Goal: Task Accomplishment & Management: Manage account settings

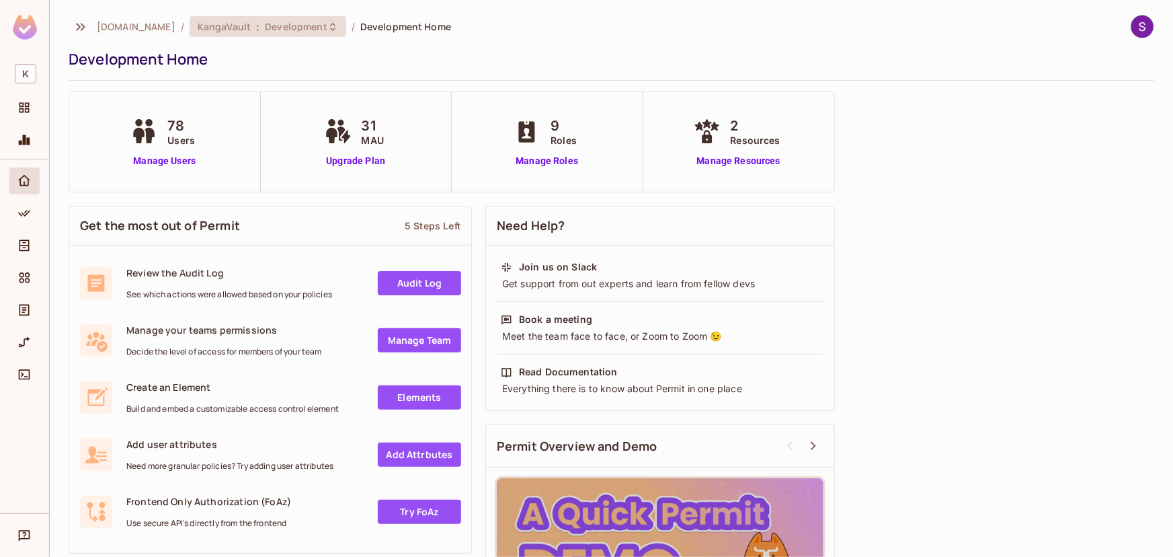
click at [307, 20] on span "Development" at bounding box center [296, 26] width 62 height 13
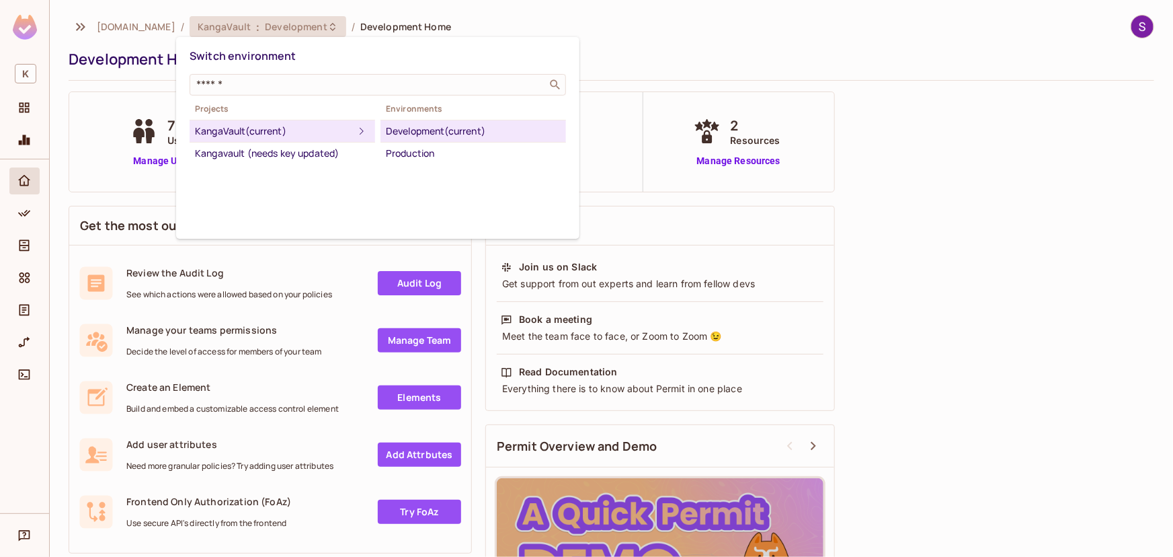
click at [477, 124] on div "Development (current)" at bounding box center [473, 131] width 175 height 16
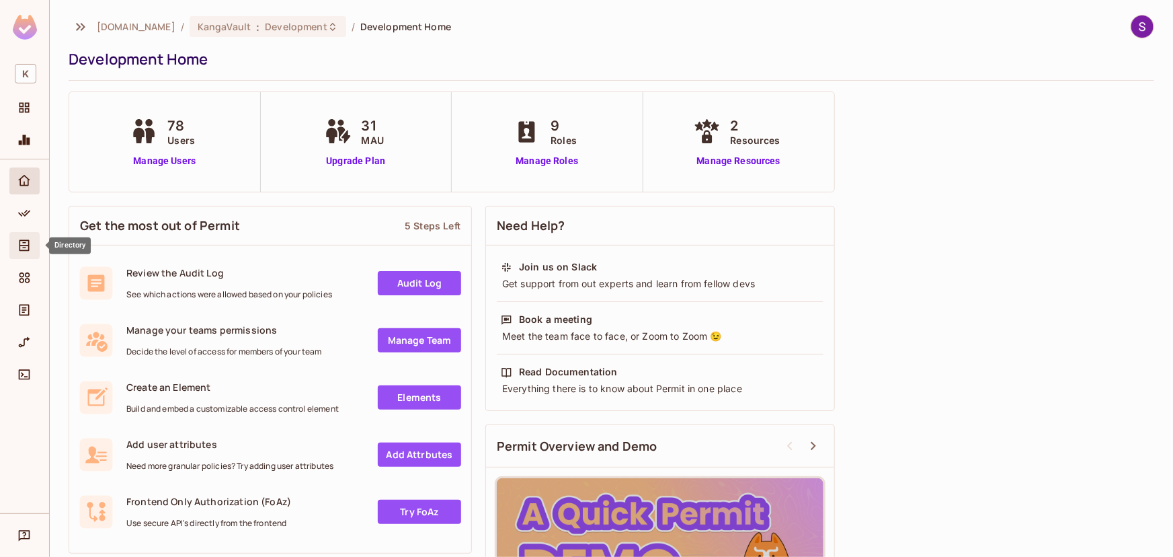
click at [22, 245] on icon "Directory" at bounding box center [25, 245] width 10 height 11
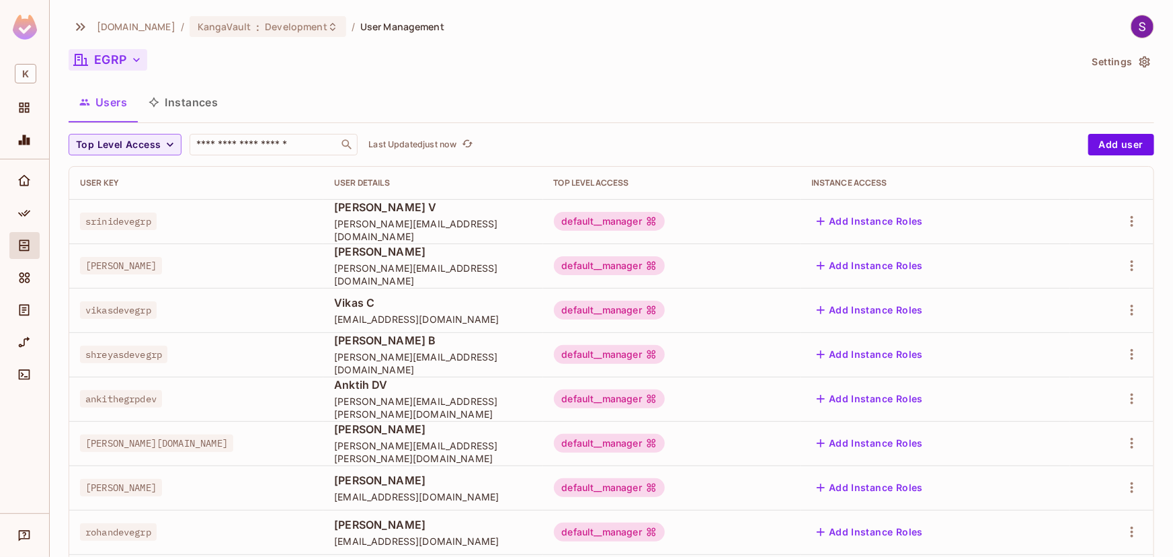
click at [130, 57] on icon "button" at bounding box center [136, 59] width 13 height 13
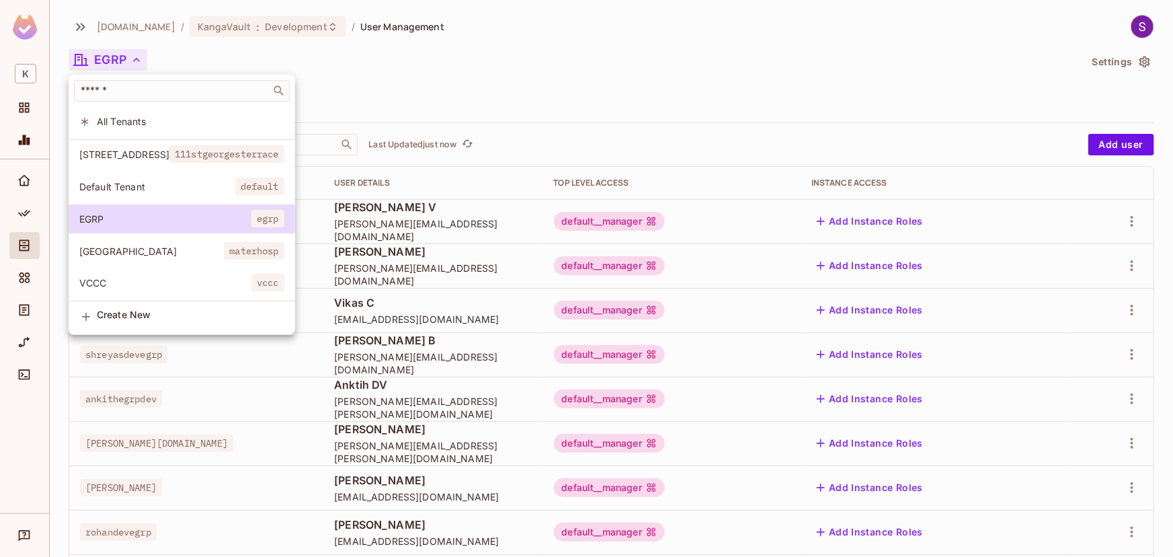
scroll to position [3, 0]
click at [188, 330] on li "Create New" at bounding box center [182, 316] width 227 height 30
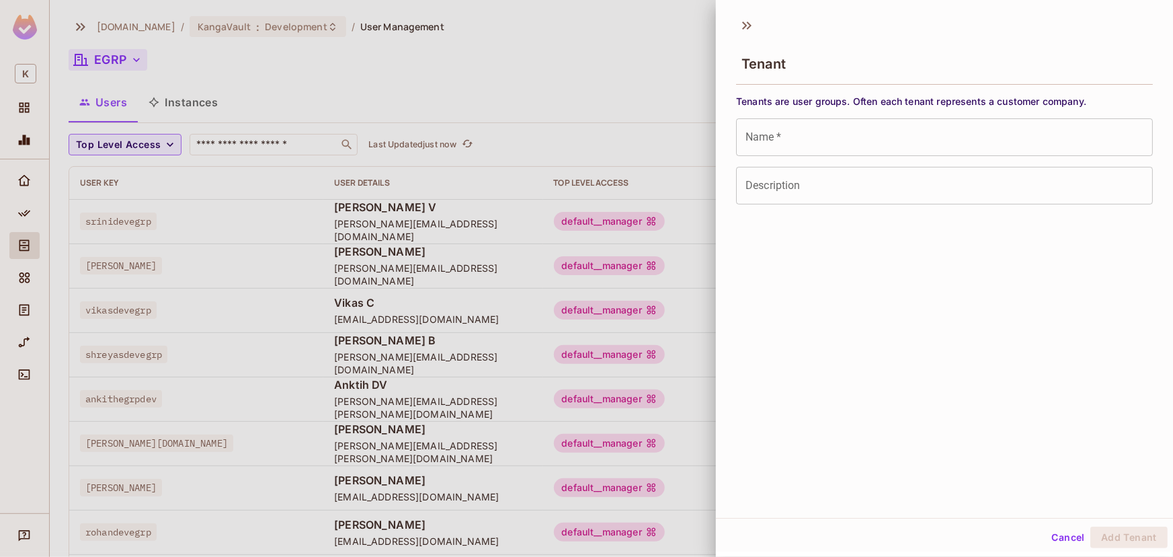
click at [876, 116] on div "Tenants are user groups. Often each tenant represents a customer company. Name …" at bounding box center [944, 150] width 417 height 110
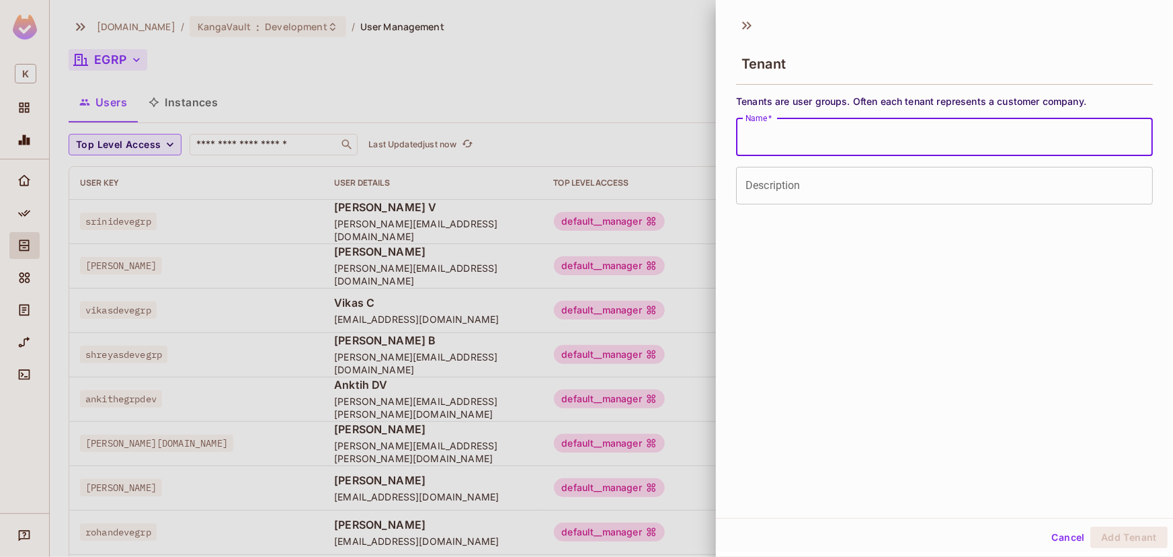
click at [880, 124] on input "Name   *" at bounding box center [944, 137] width 417 height 38
click at [800, 155] on input "****" at bounding box center [944, 137] width 417 height 38
type input "****"
click at [810, 176] on input "Description" at bounding box center [944, 186] width 417 height 38
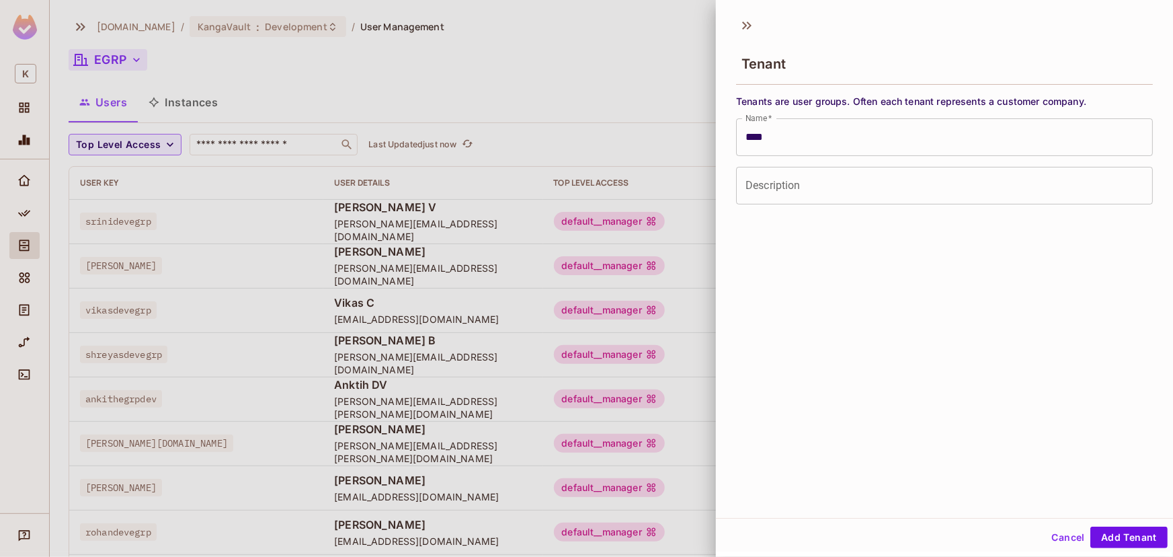
click at [223, 203] on div at bounding box center [586, 278] width 1173 height 557
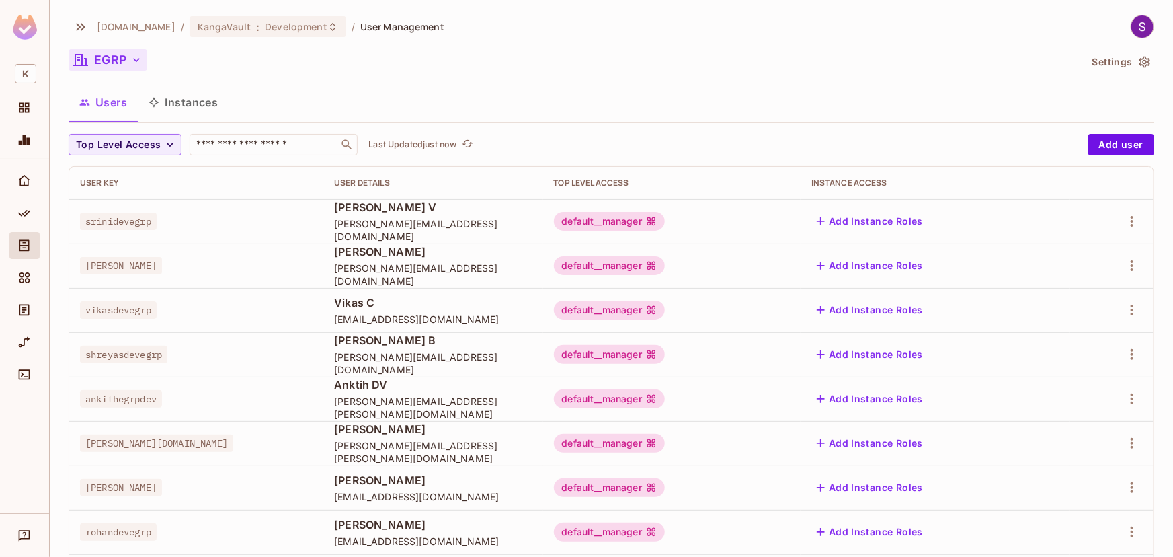
click at [130, 93] on button "Users" at bounding box center [103, 102] width 69 height 34
click at [182, 95] on button "Instances" at bounding box center [183, 102] width 91 height 34
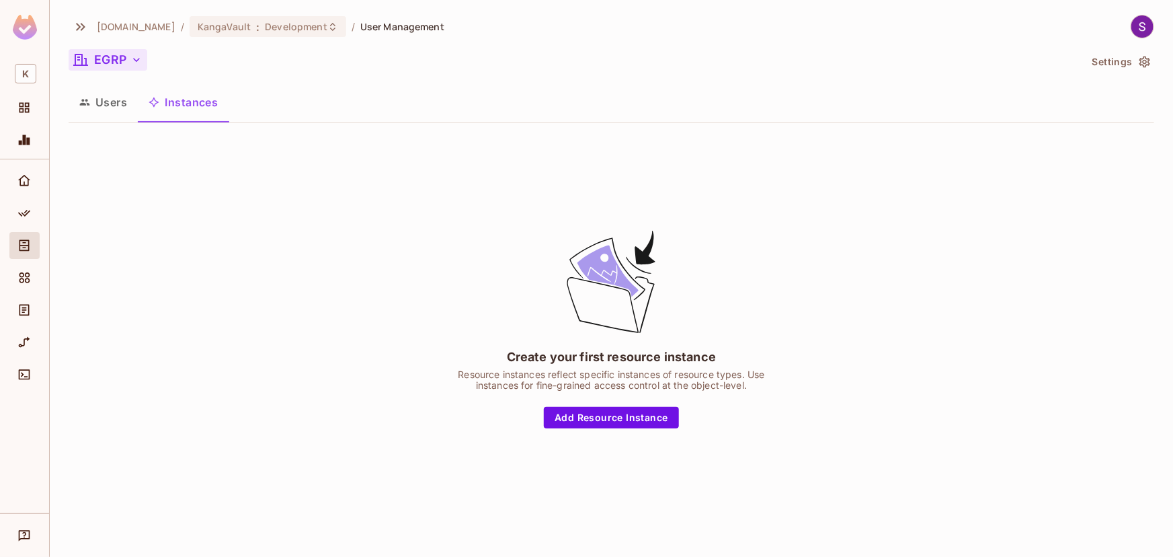
click at [91, 111] on button "Users" at bounding box center [103, 102] width 69 height 34
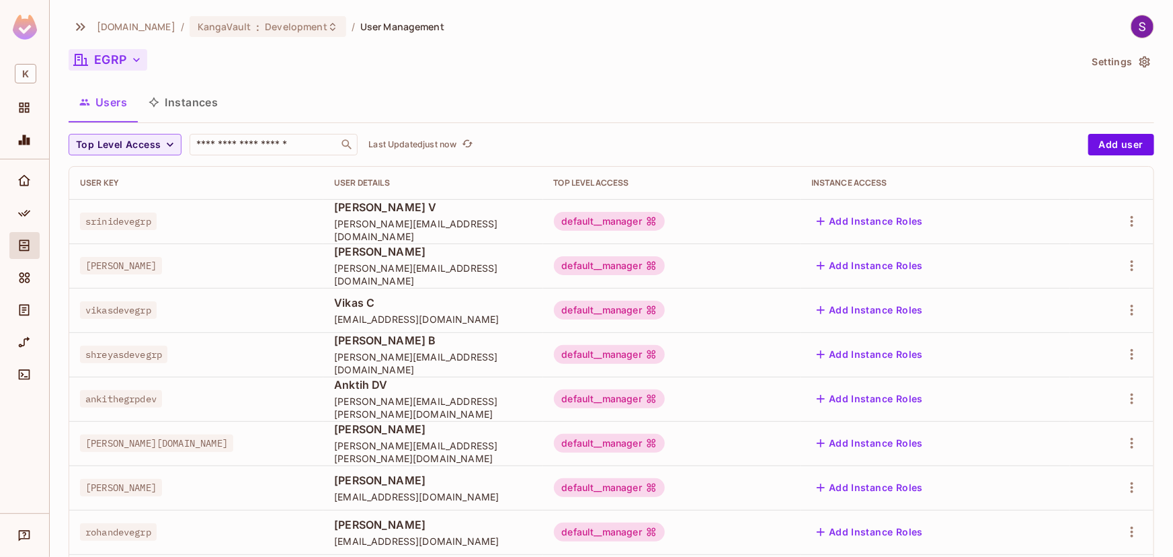
click at [118, 56] on button "EGRP" at bounding box center [108, 60] width 79 height 22
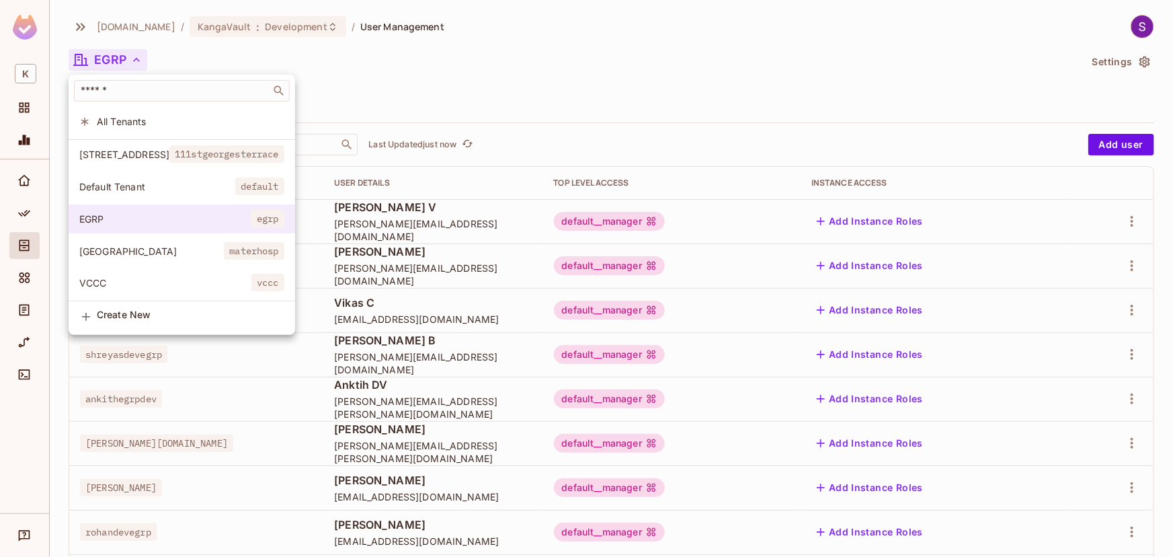
click at [252, 214] on span "EGRP" at bounding box center [165, 218] width 172 height 13
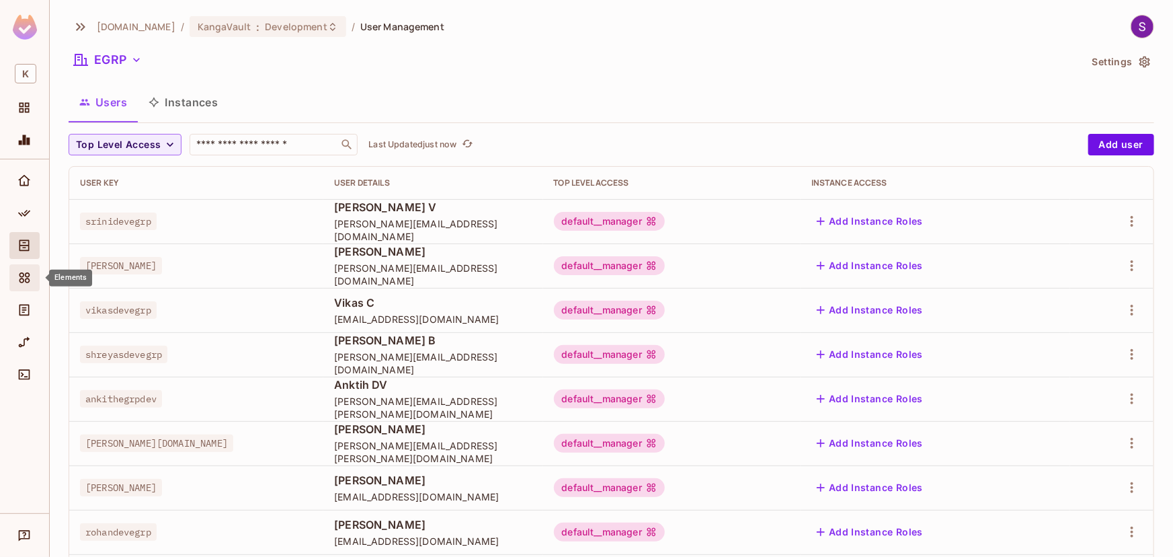
click at [33, 268] on div "Elements" at bounding box center [24, 277] width 30 height 27
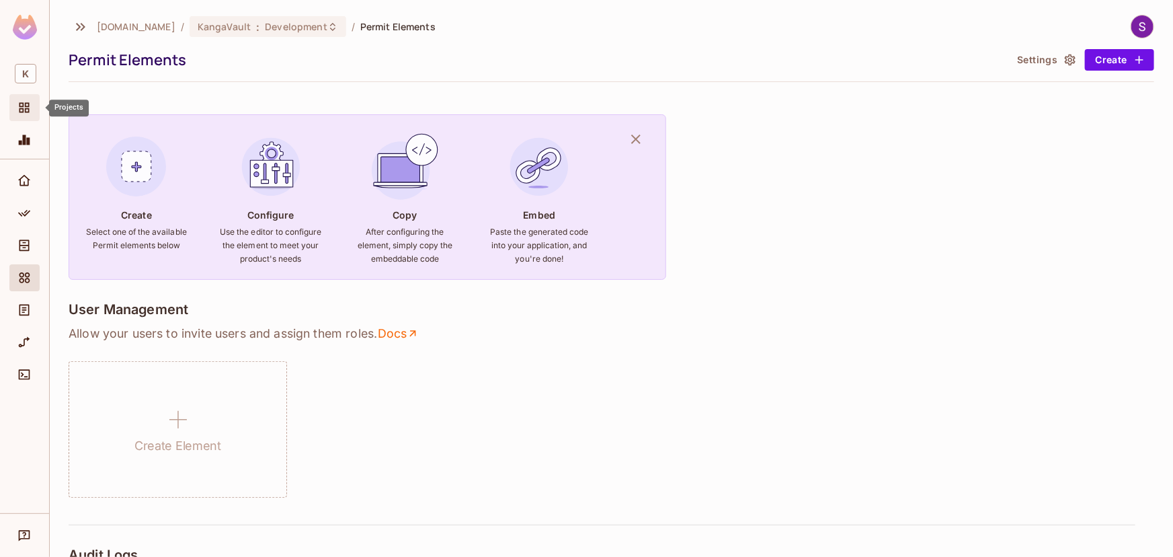
click at [28, 100] on span "Projects" at bounding box center [24, 108] width 16 height 16
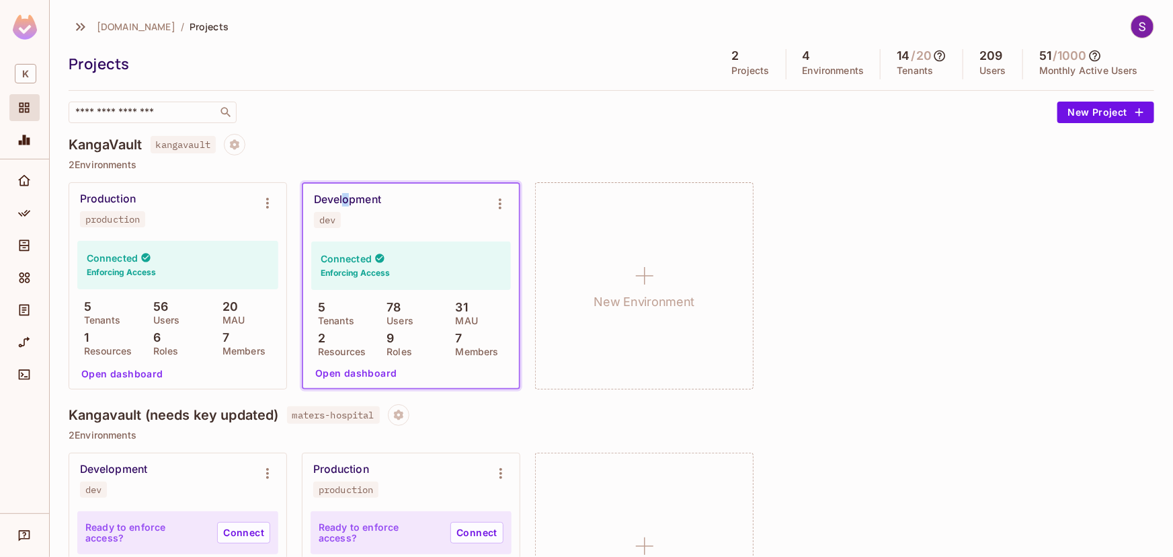
click at [345, 193] on div "Development" at bounding box center [347, 199] width 67 height 13
click at [367, 234] on div "Development dev" at bounding box center [411, 211] width 216 height 54
click at [396, 291] on div "Connected Enforcing Access 5 Tenants 78 Users 31 MAU 2 Resources 9 Roles 7 Memb…" at bounding box center [411, 298] width 200 height 114
click at [338, 316] on p "Tenants" at bounding box center [332, 320] width 43 height 11
click at [350, 367] on button "Open dashboard" at bounding box center [356, 373] width 93 height 22
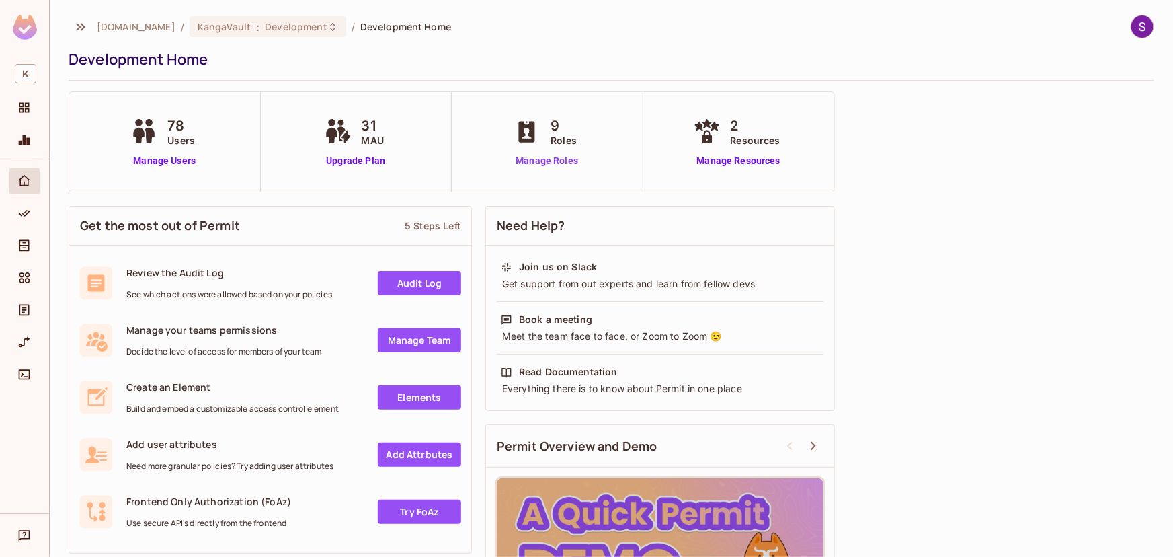
click at [545, 166] on link "Manage Roles" at bounding box center [546, 161] width 73 height 14
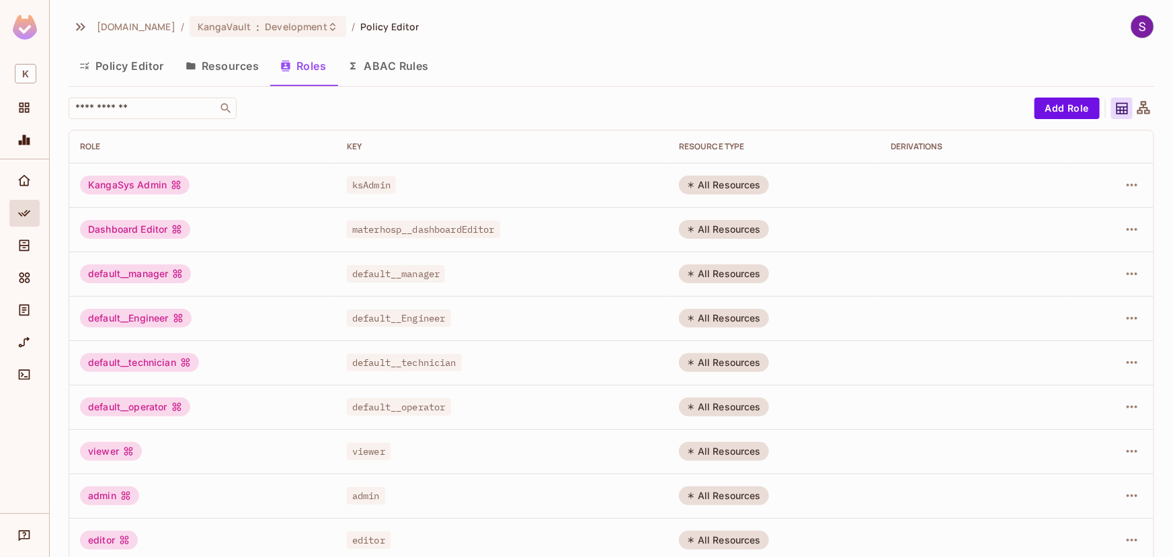
click at [241, 57] on button "Resources" at bounding box center [222, 66] width 95 height 34
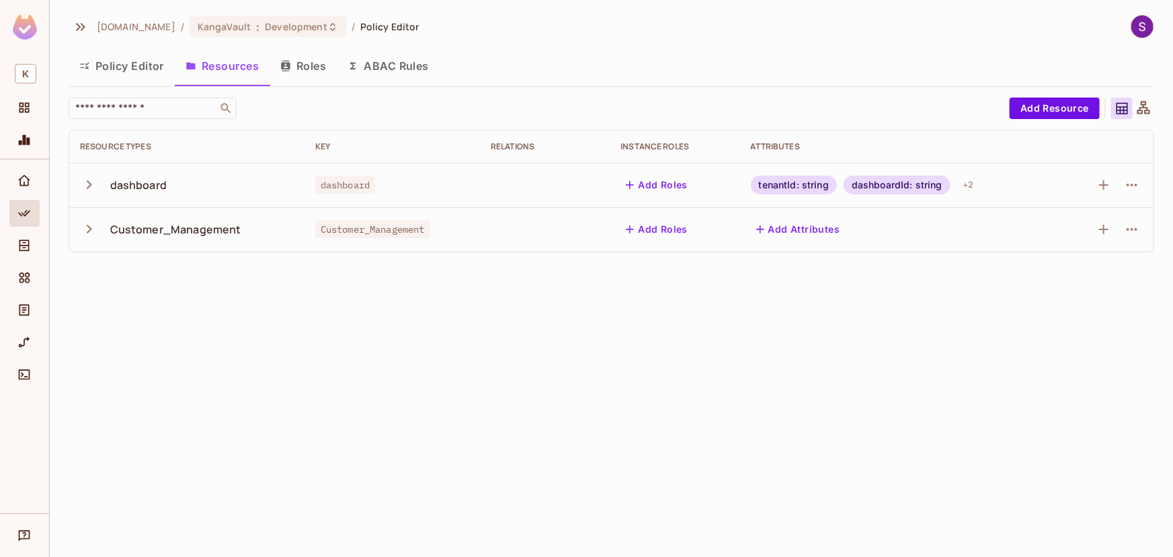
click at [760, 183] on div "tenantId: string" at bounding box center [794, 185] width 86 height 19
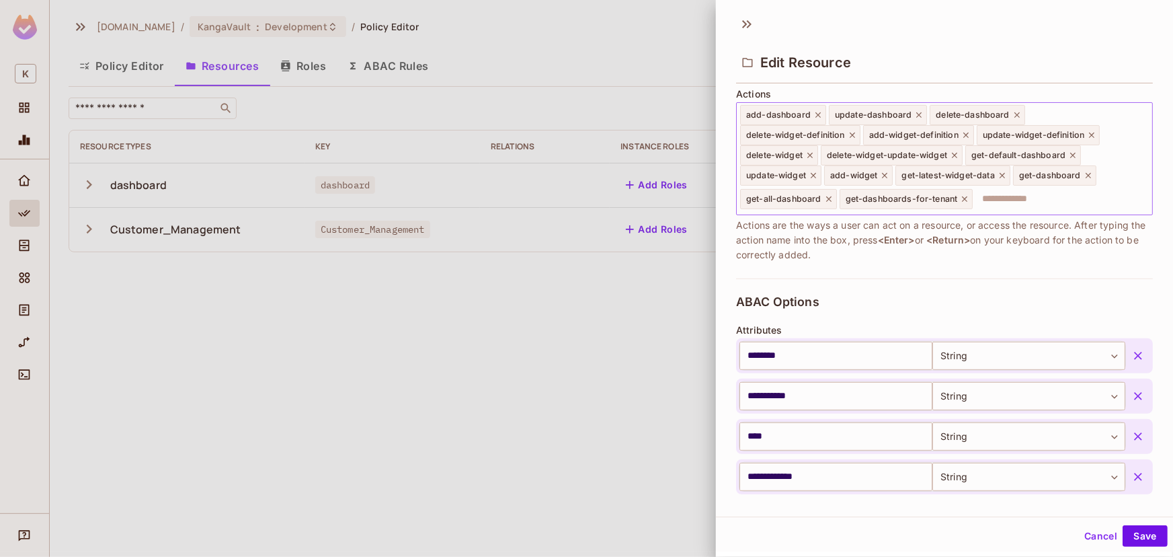
scroll to position [56, 0]
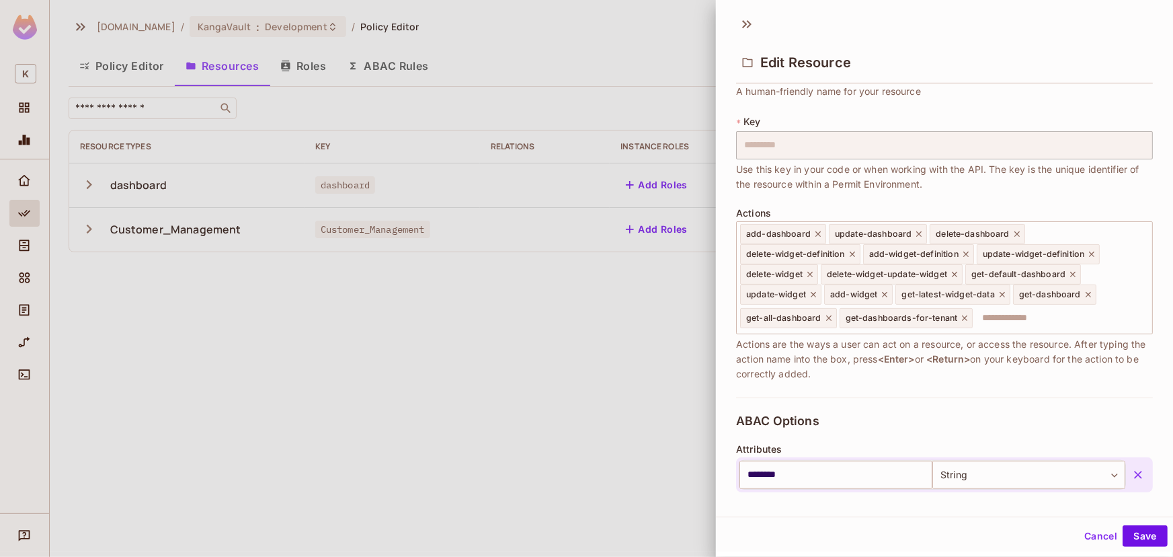
click at [441, 237] on div at bounding box center [586, 278] width 1173 height 557
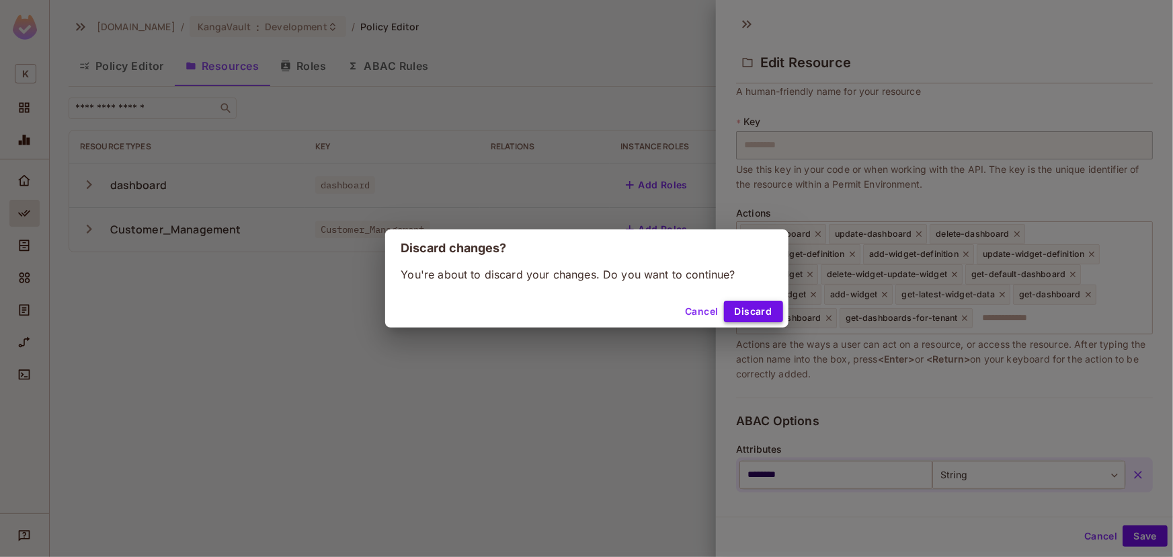
click at [750, 310] on button "Discard" at bounding box center [753, 312] width 59 height 22
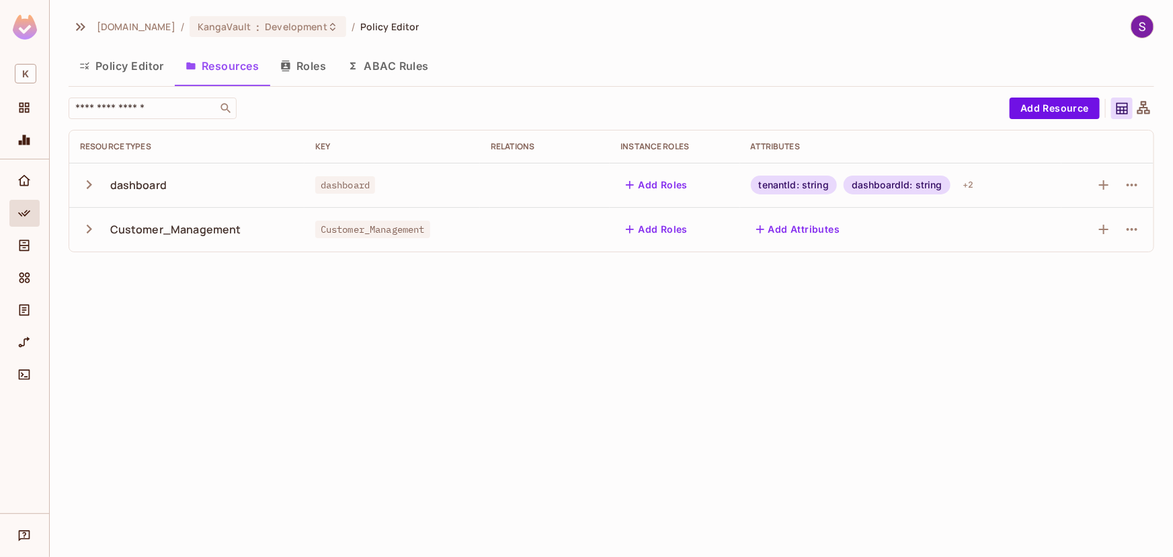
click at [319, 67] on button "Roles" at bounding box center [303, 66] width 67 height 34
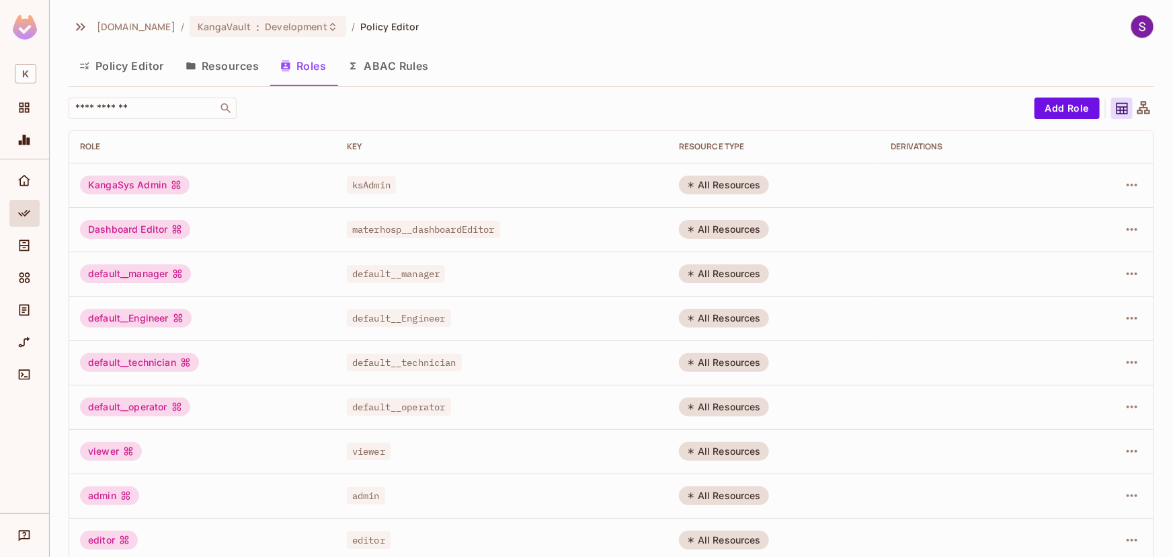
click at [396, 67] on button "ABAC Rules" at bounding box center [388, 66] width 103 height 34
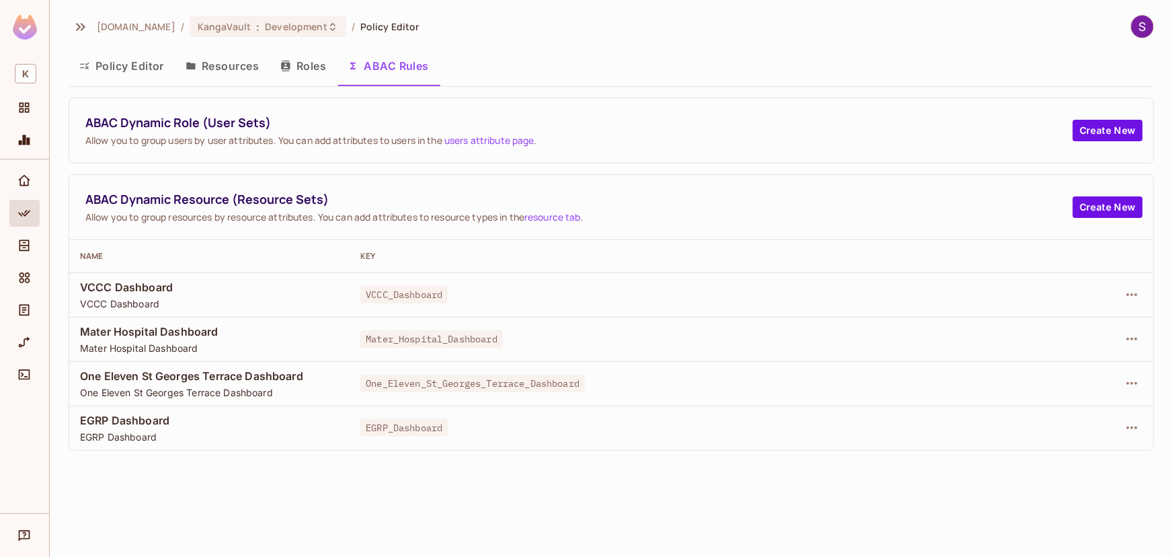
click at [157, 297] on div "VCCC Dashboard VCCC Dashboard" at bounding box center [209, 295] width 259 height 30
click at [156, 297] on span "VCCC Dashboard" at bounding box center [209, 303] width 259 height 13
click at [163, 313] on td "VCCC Dashboard VCCC Dashboard" at bounding box center [209, 294] width 280 height 44
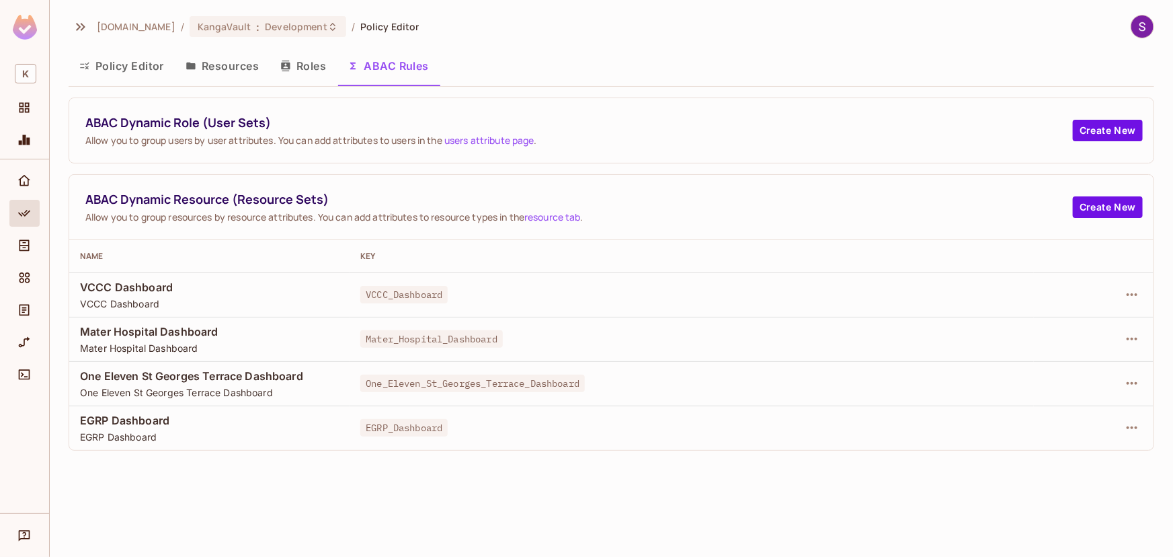
click at [254, 136] on span "Allow you to group users by user attributes. You can add attributes to users in…" at bounding box center [579, 140] width 988 height 13
click at [151, 413] on span "EGRP Dashboard" at bounding box center [209, 420] width 259 height 15
drag, startPoint x: 151, startPoint y: 412, endPoint x: 130, endPoint y: 391, distance: 30.4
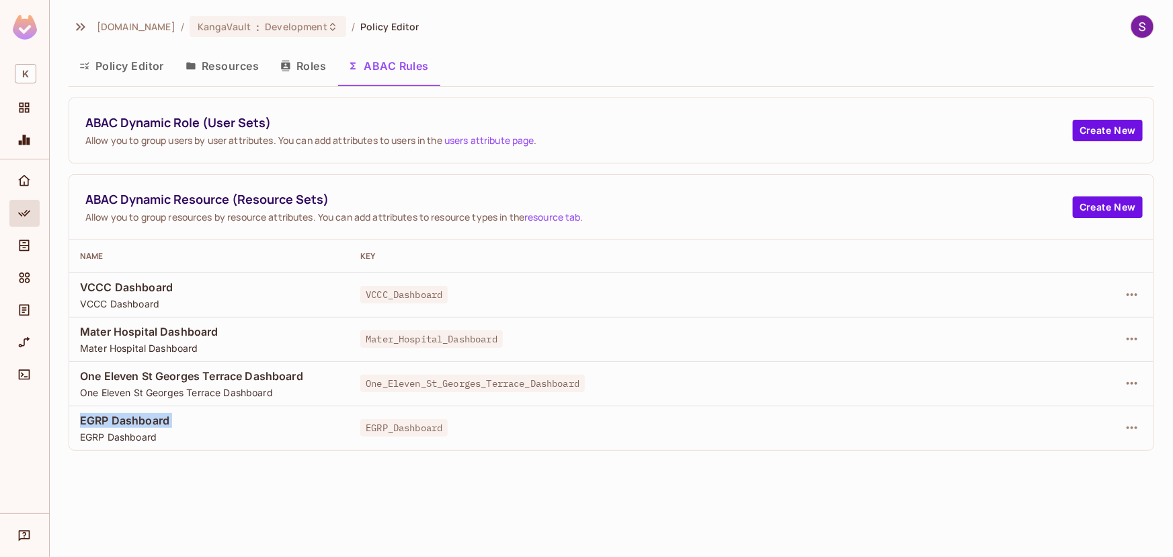
click at [151, 413] on span "EGRP Dashboard" at bounding box center [209, 420] width 259 height 15
click at [20, 245] on icon "Directory" at bounding box center [25, 245] width 10 height 11
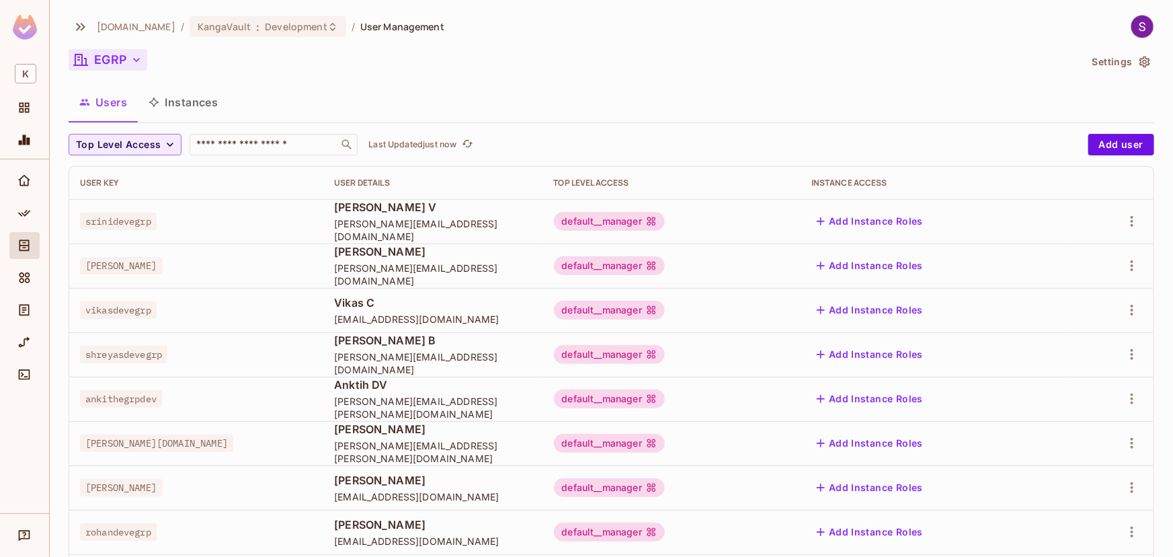
click at [115, 61] on button "EGRP" at bounding box center [108, 60] width 79 height 22
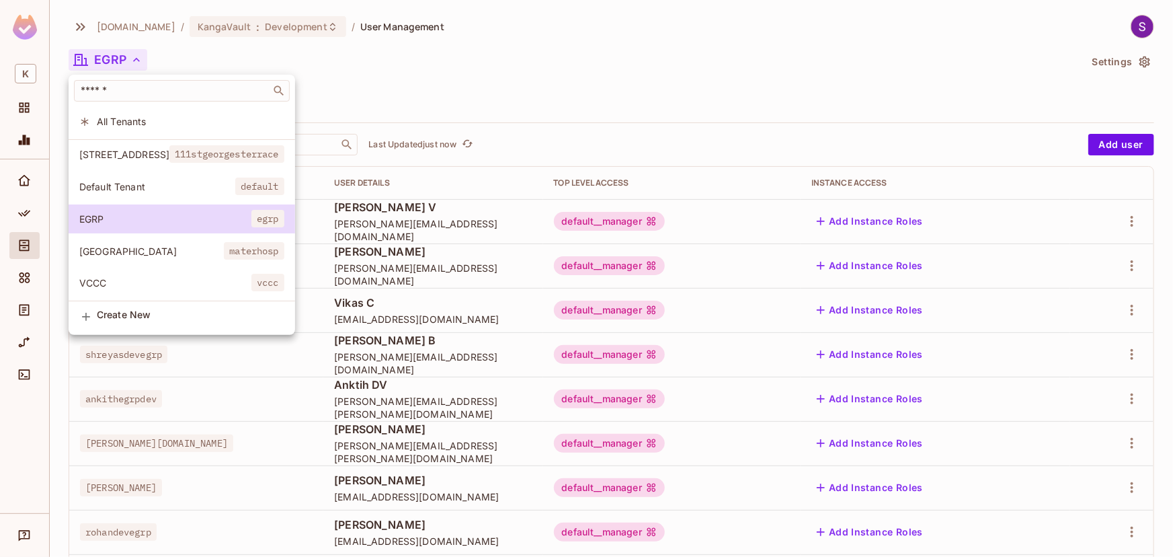
click at [473, 85] on div at bounding box center [586, 278] width 1173 height 557
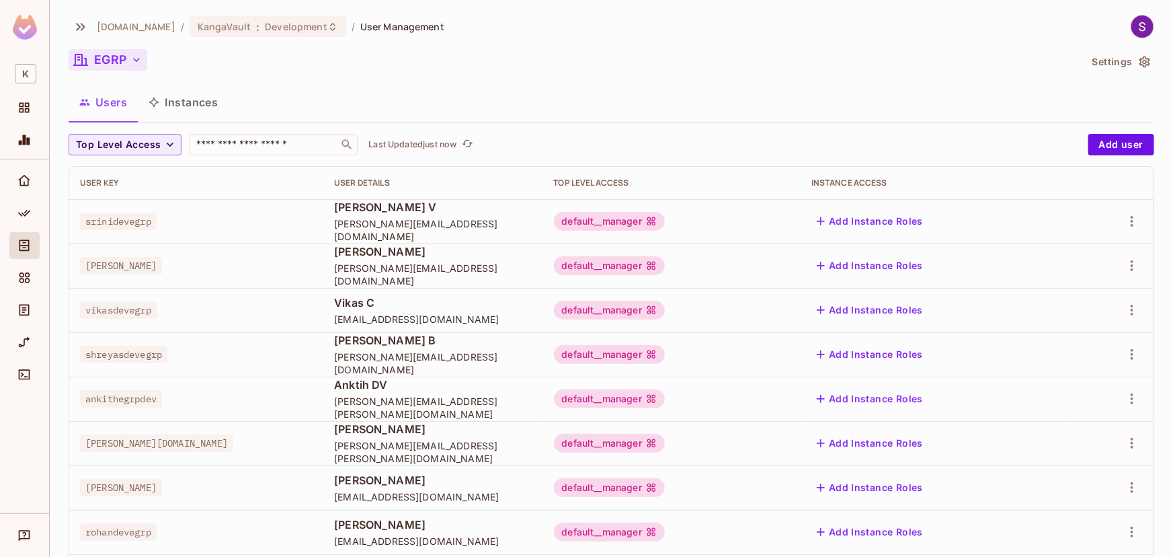
click at [124, 55] on button "EGRP" at bounding box center [108, 60] width 79 height 22
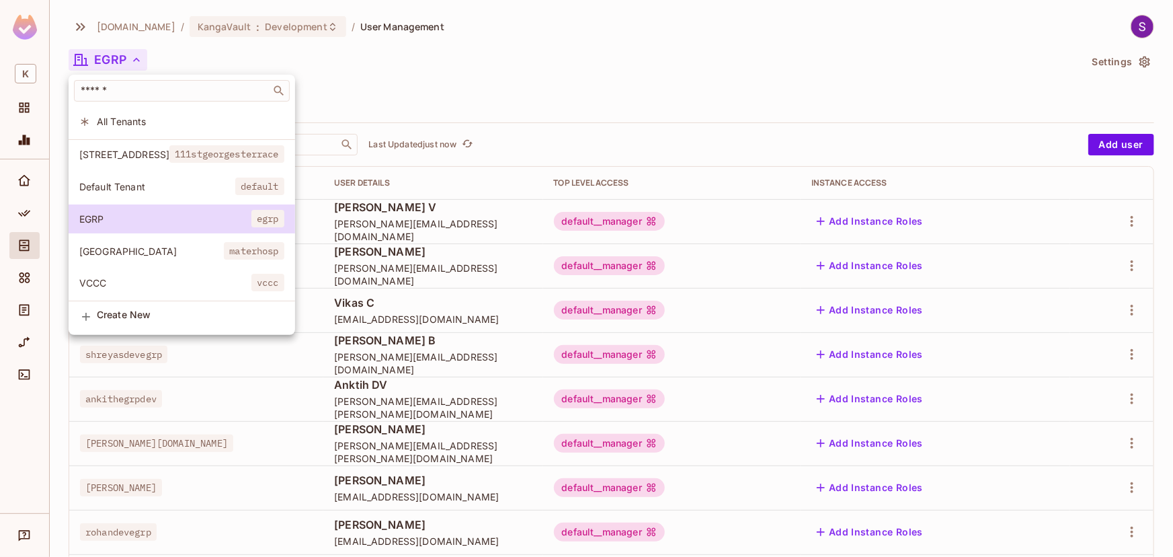
click at [182, 320] on span "Create New" at bounding box center [191, 314] width 188 height 11
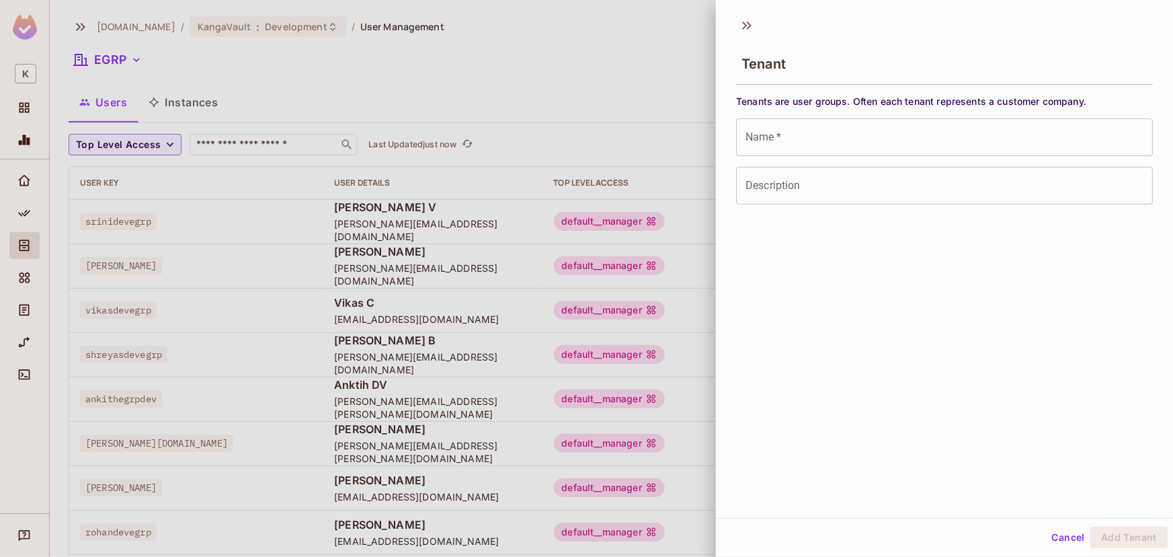
click at [790, 124] on input "Name   *" at bounding box center [944, 137] width 417 height 38
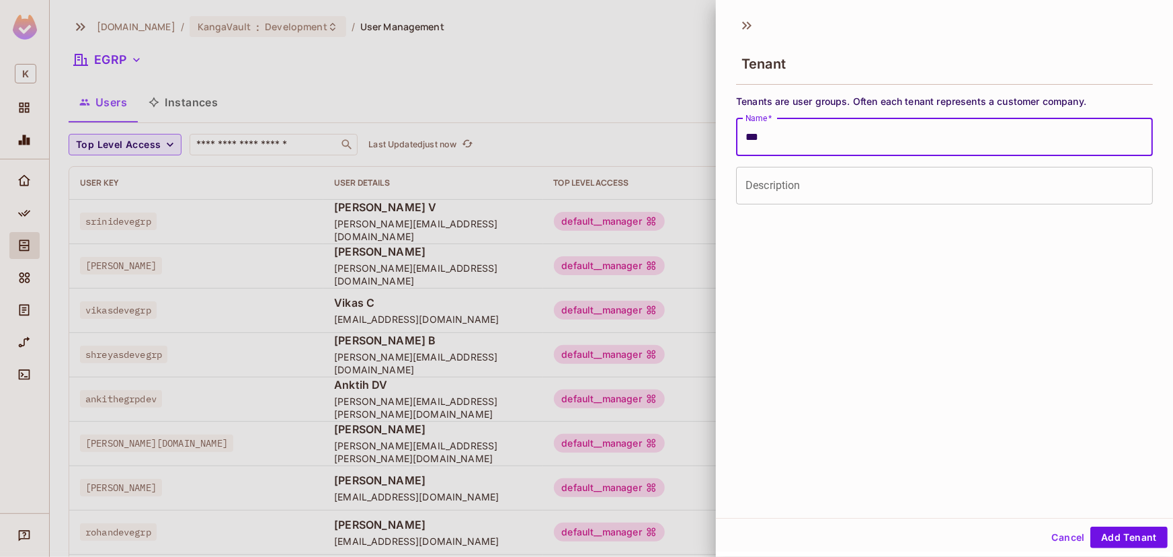
type input "****"
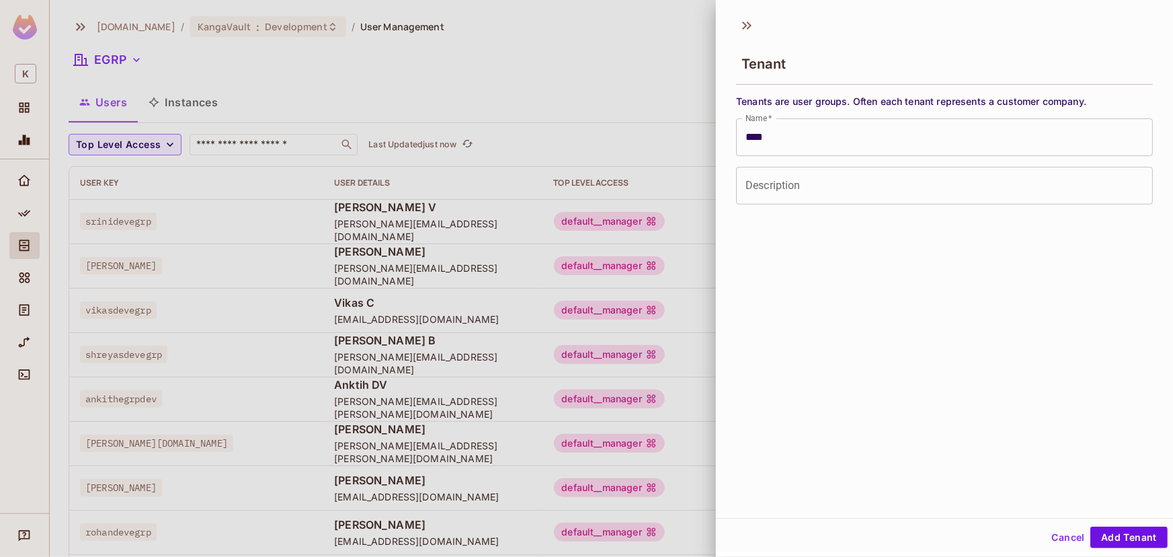
click at [110, 47] on div at bounding box center [586, 278] width 1173 height 557
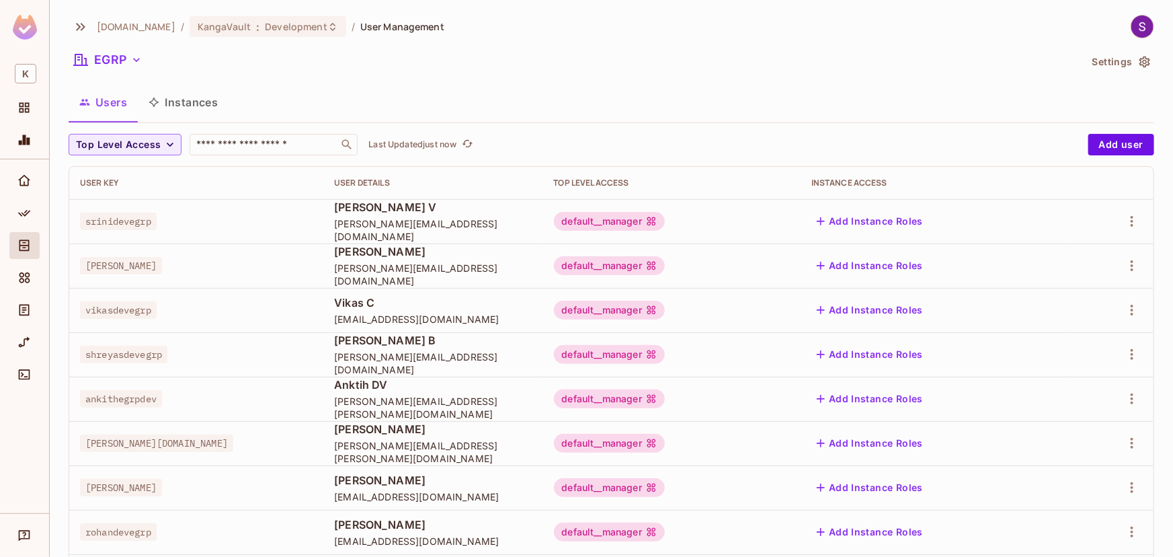
click at [108, 56] on button "EGRP" at bounding box center [108, 60] width 79 height 22
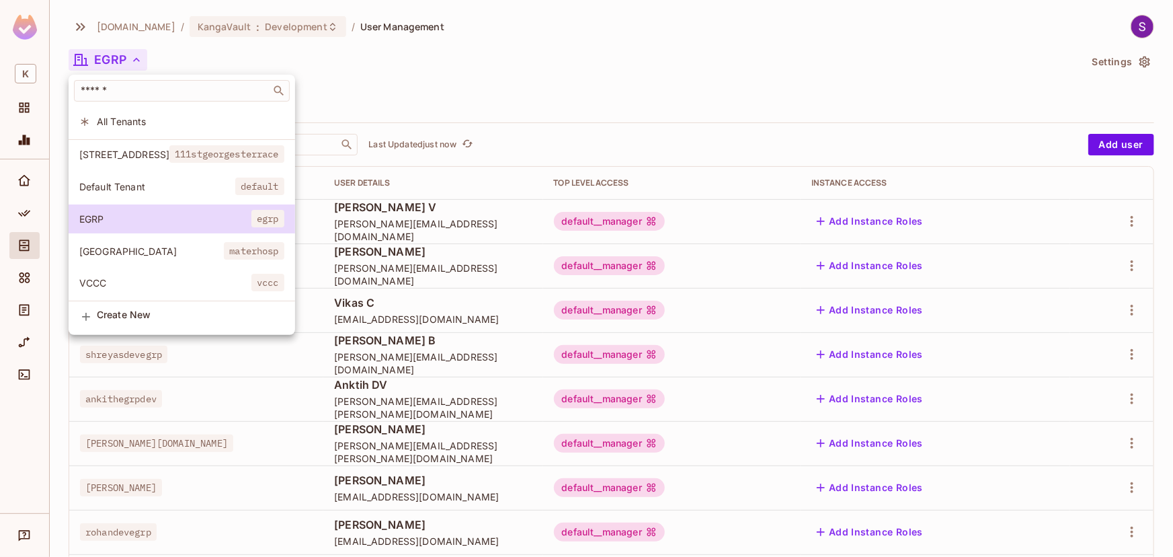
click at [1093, 69] on div at bounding box center [586, 278] width 1173 height 557
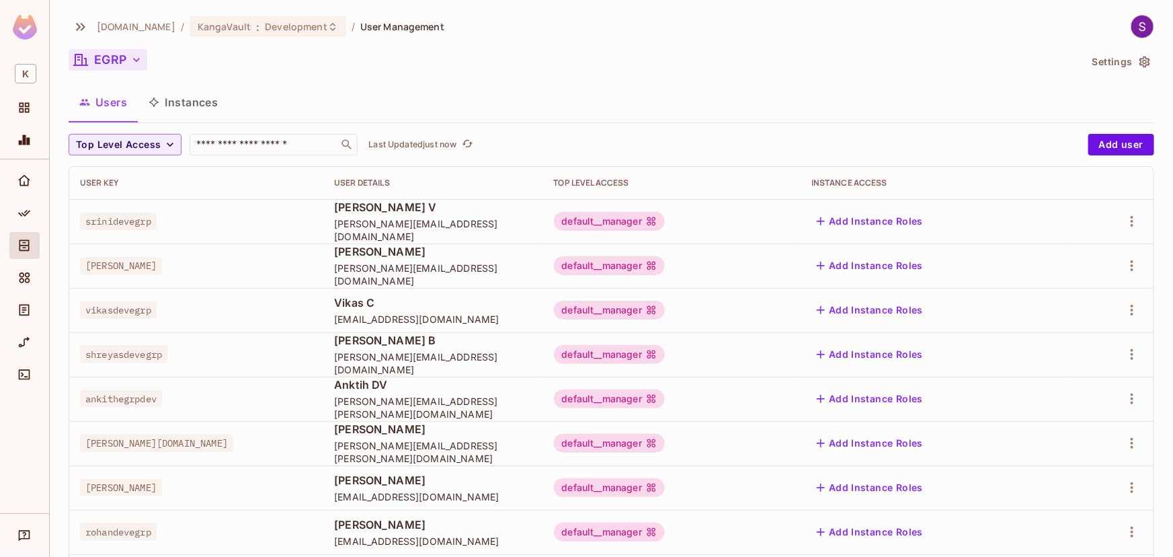
click at [111, 52] on button "EGRP" at bounding box center [108, 60] width 79 height 22
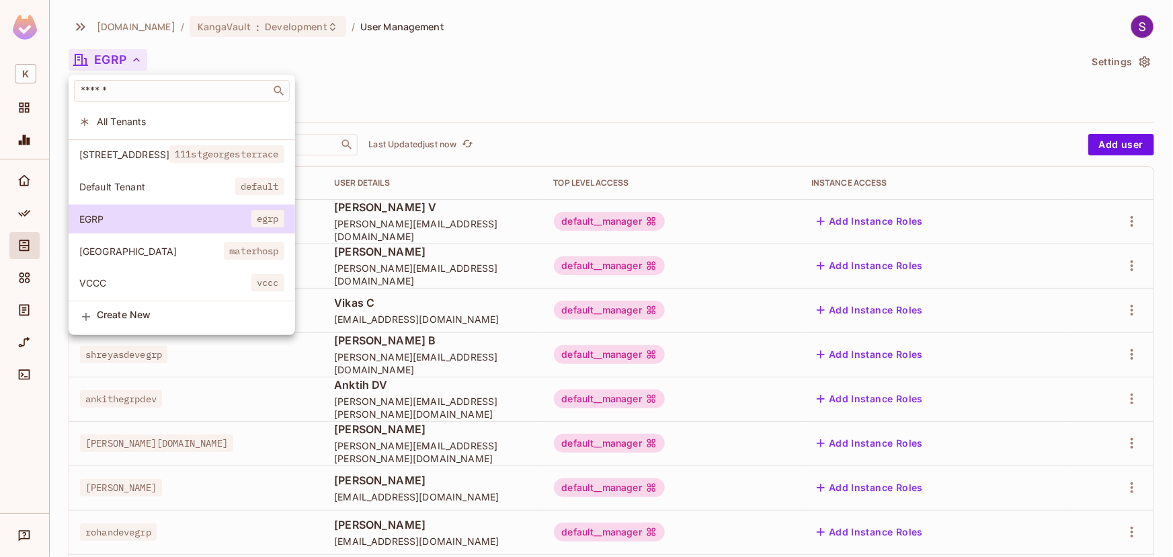
click at [115, 320] on span "Create New" at bounding box center [191, 314] width 188 height 11
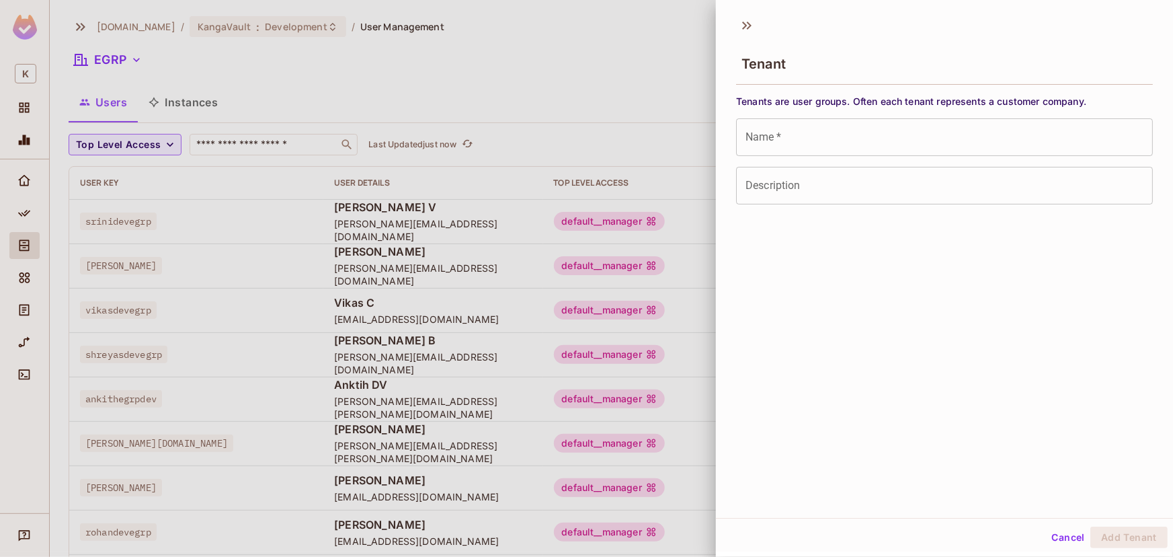
click at [834, 147] on input "Name   *" at bounding box center [944, 137] width 417 height 38
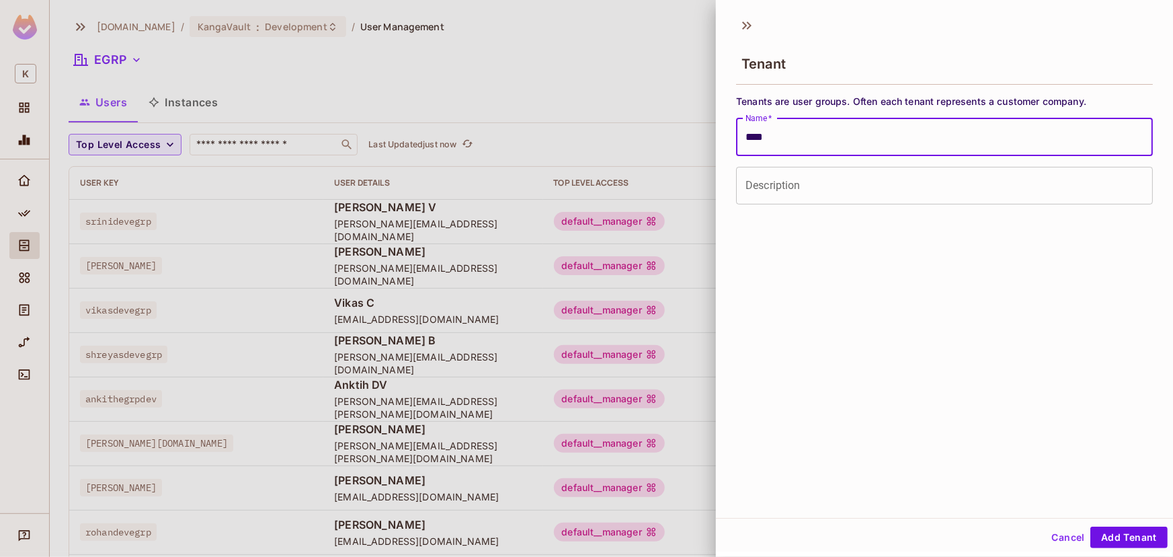
click at [828, 176] on input "Description" at bounding box center [944, 186] width 417 height 38
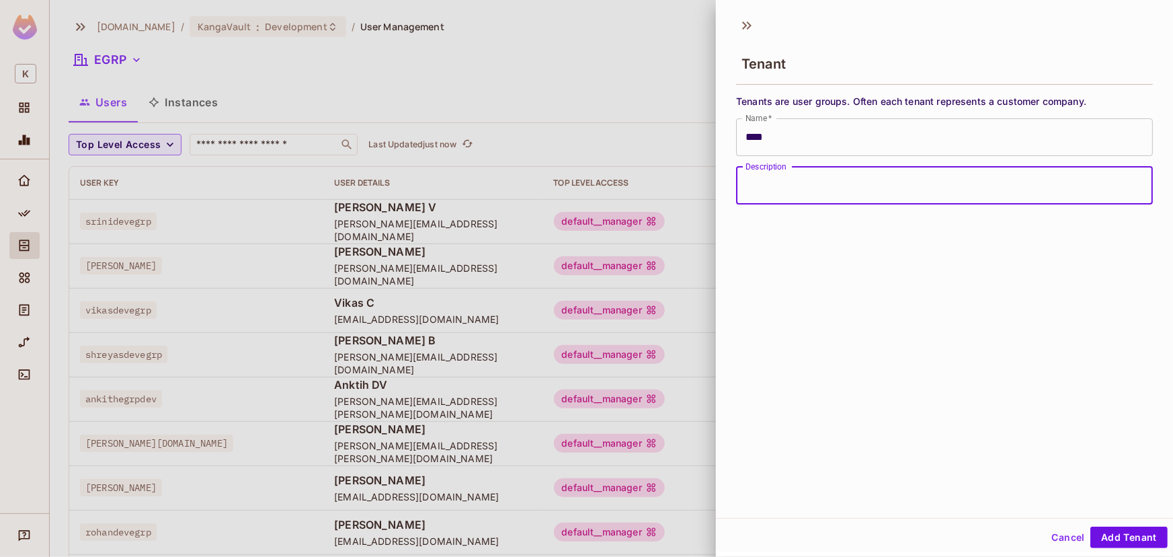
click at [774, 46] on div "Tenant" at bounding box center [944, 63] width 417 height 44
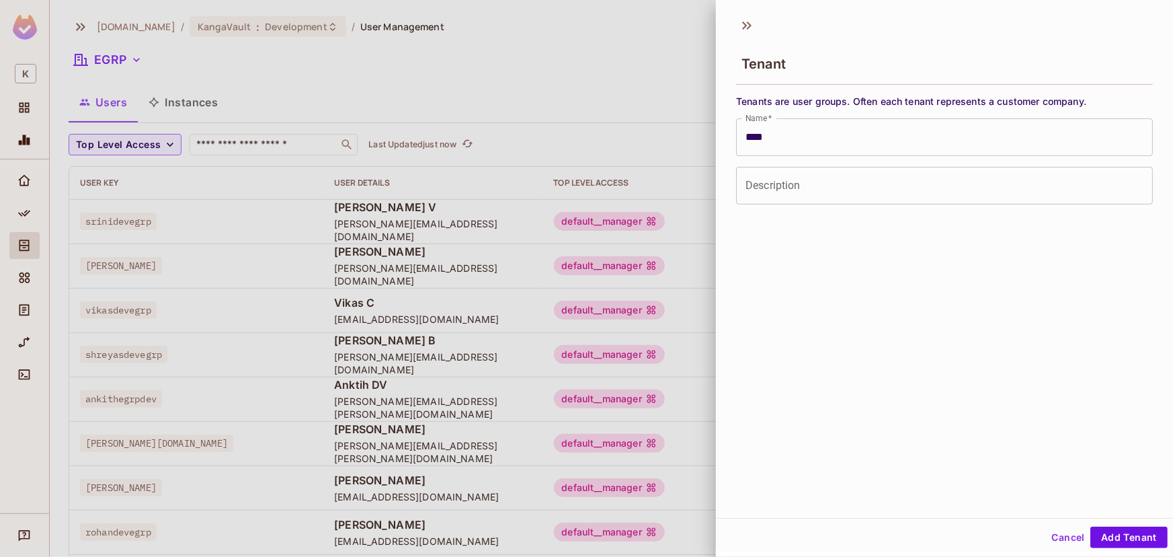
click at [802, 123] on input "****" at bounding box center [944, 137] width 417 height 38
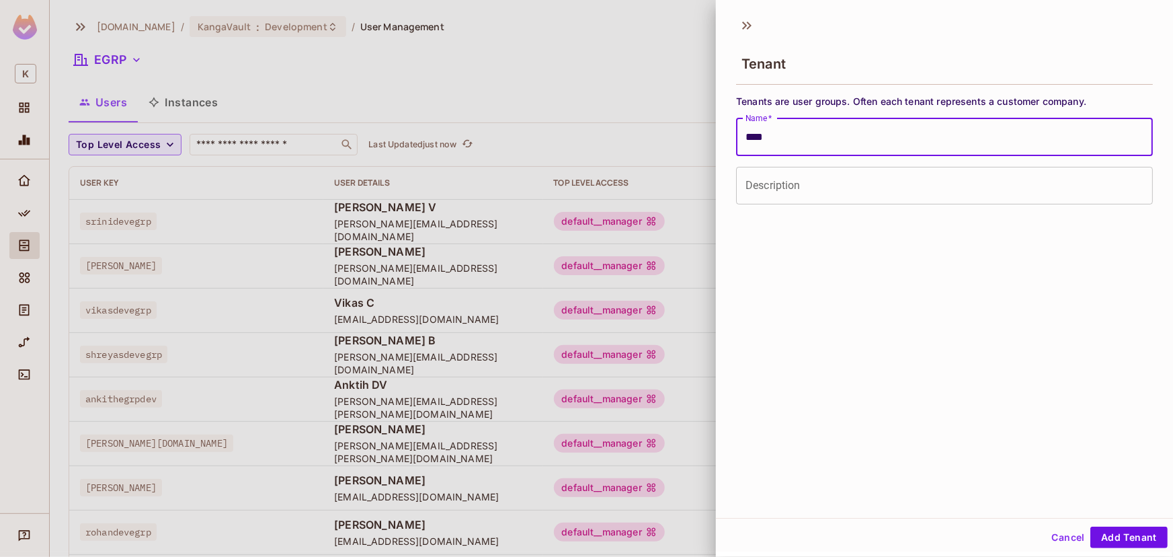
click at [802, 123] on input "****" at bounding box center [944, 137] width 417 height 38
type input "****"
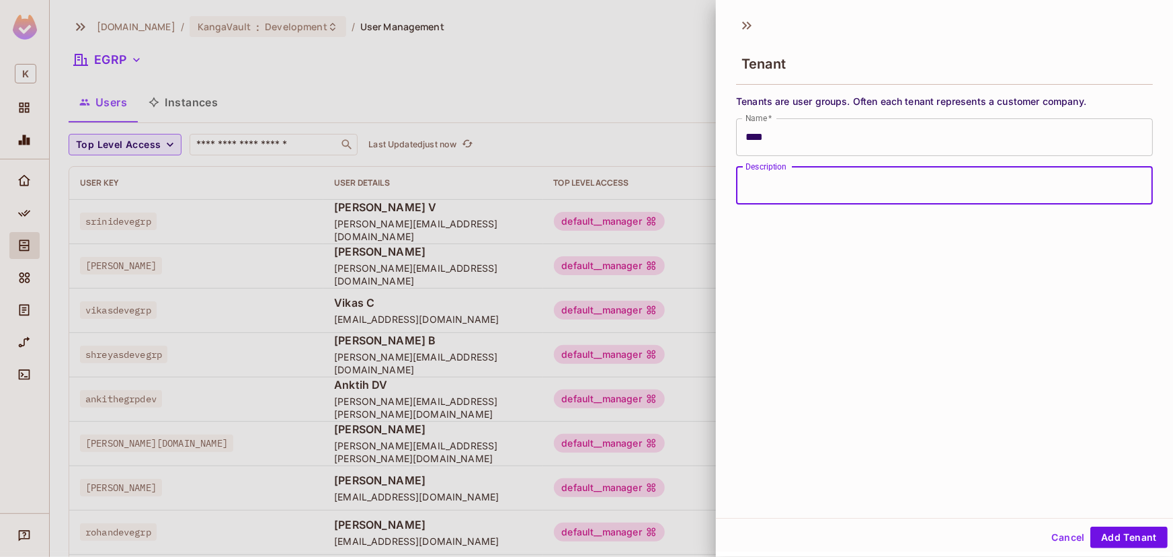
click at [797, 179] on input "Description" at bounding box center [944, 186] width 417 height 38
type input "****"
click at [1091, 527] on button "Add Tenant" at bounding box center [1129, 538] width 77 height 22
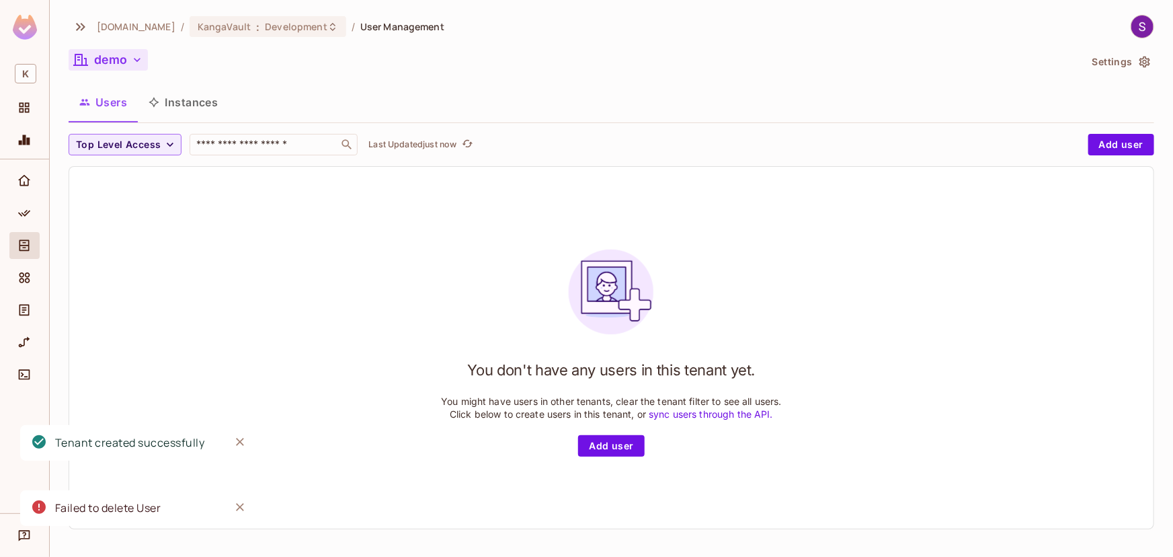
click at [136, 55] on icon "button" at bounding box center [136, 59] width 13 height 13
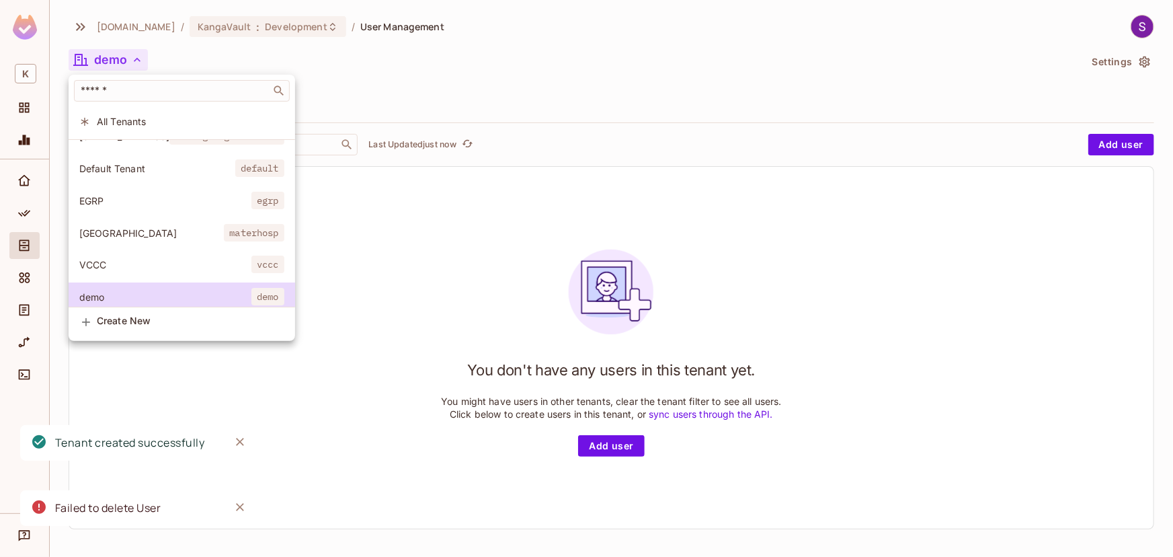
scroll to position [34, 0]
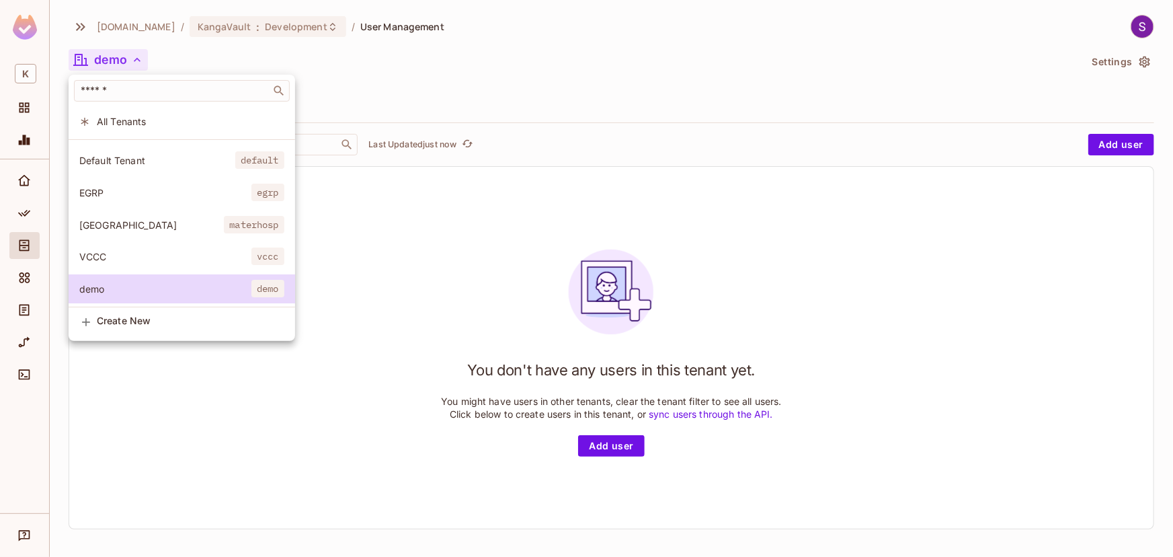
click at [592, 118] on div at bounding box center [586, 278] width 1173 height 557
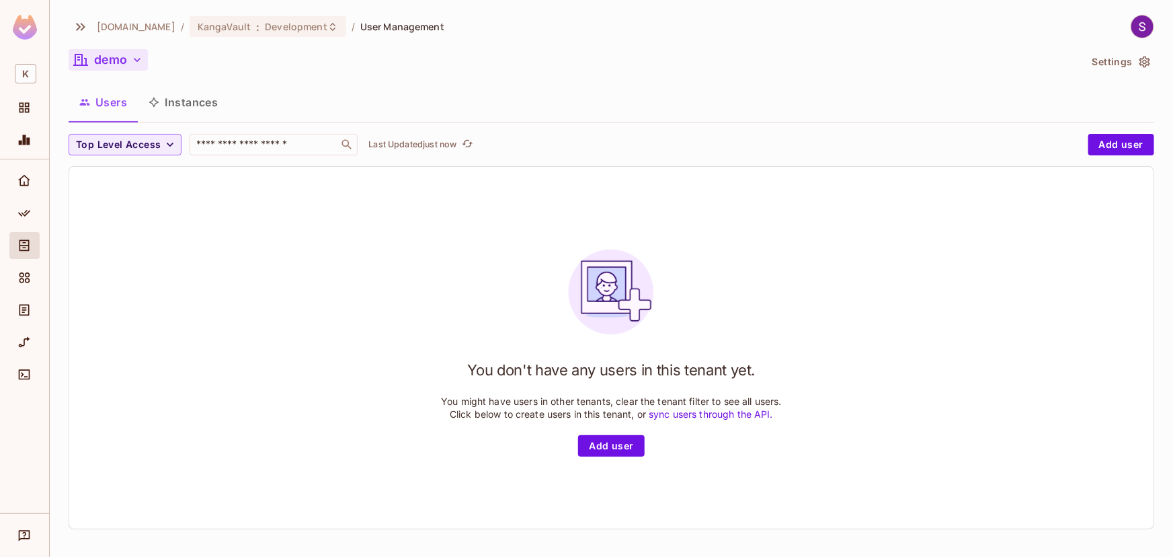
click at [147, 67] on div "demo" at bounding box center [575, 62] width 1012 height 26
click at [132, 56] on icon "button" at bounding box center [136, 59] width 13 height 13
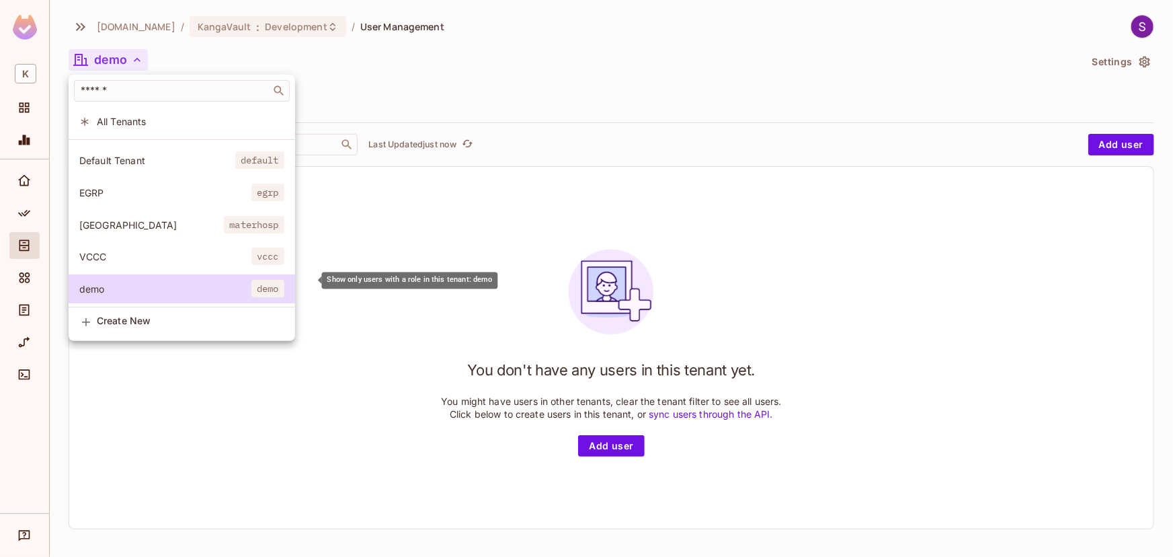
drag, startPoint x: 235, startPoint y: 271, endPoint x: 808, endPoint y: 245, distance: 572.8
click at [808, 245] on div at bounding box center [586, 278] width 1173 height 557
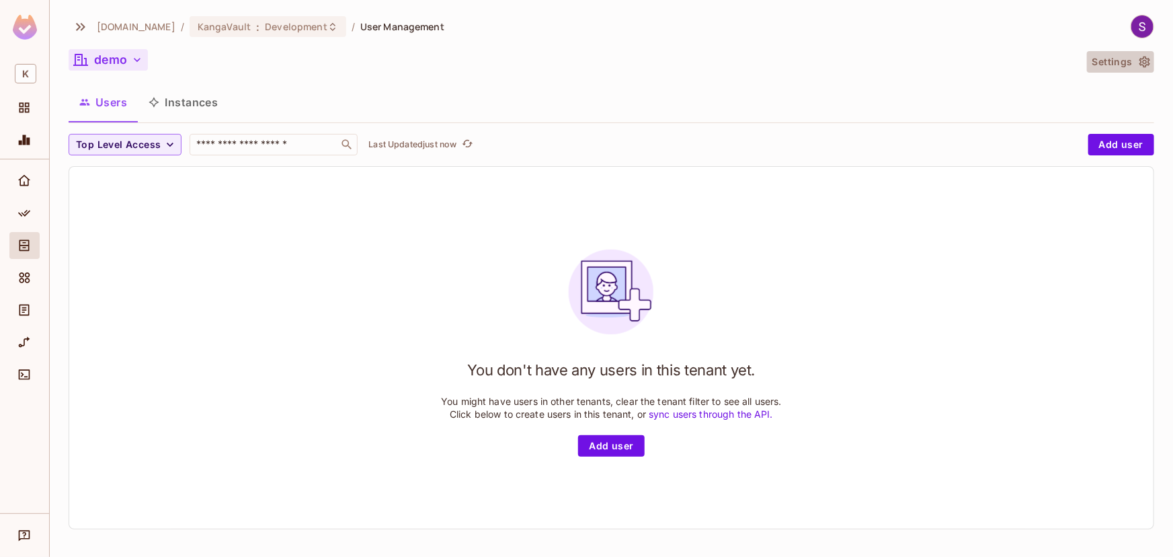
click at [1110, 62] on button "Settings" at bounding box center [1120, 62] width 67 height 22
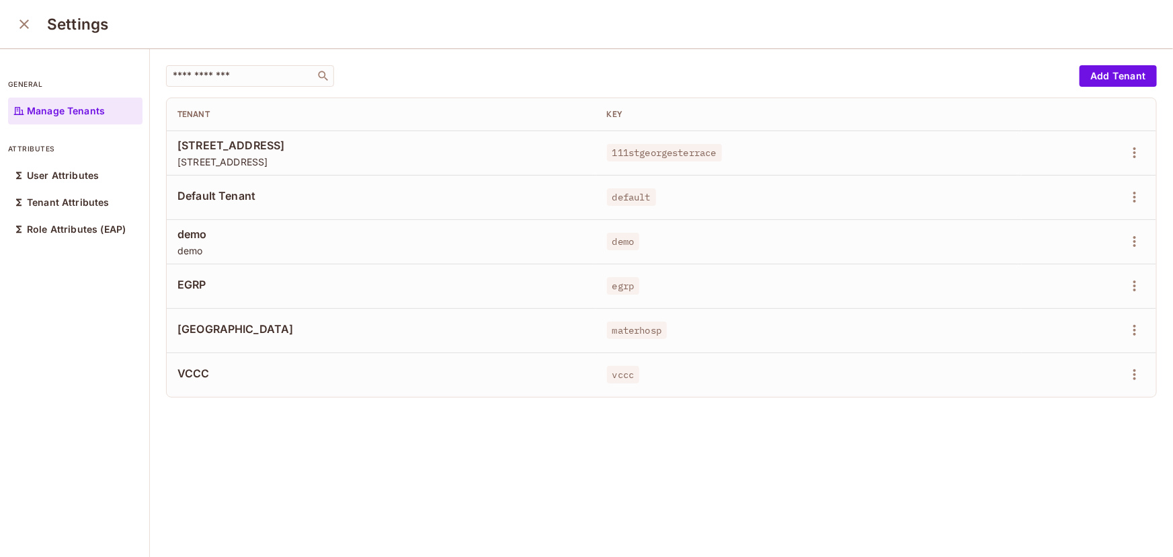
click at [206, 229] on span "demo" at bounding box center [382, 234] width 408 height 15
click at [1127, 241] on icon "button" at bounding box center [1135, 241] width 16 height 16
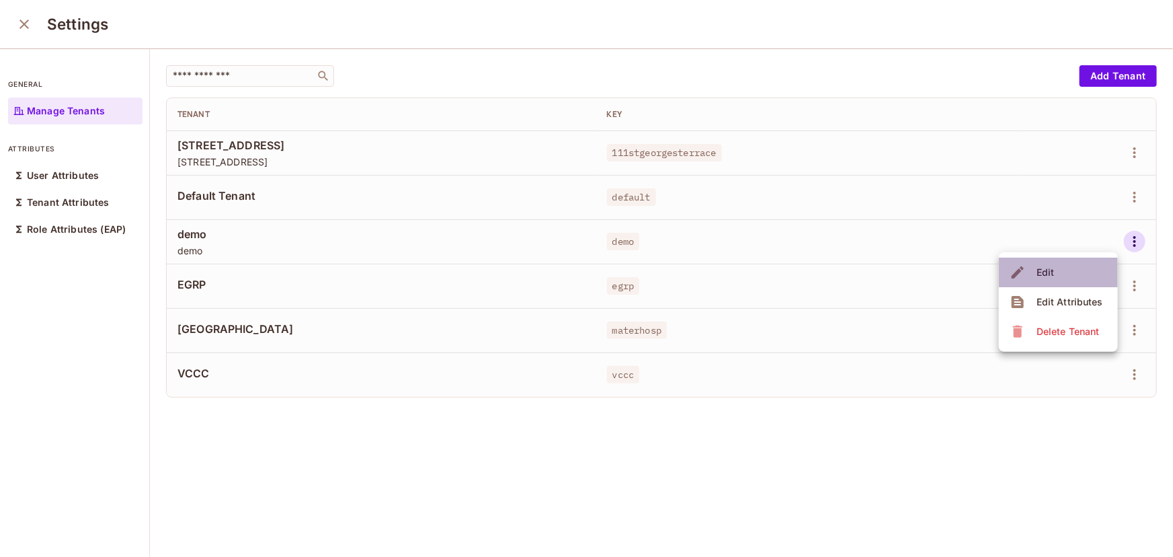
click at [1049, 262] on span "Edit" at bounding box center [1046, 273] width 26 height 22
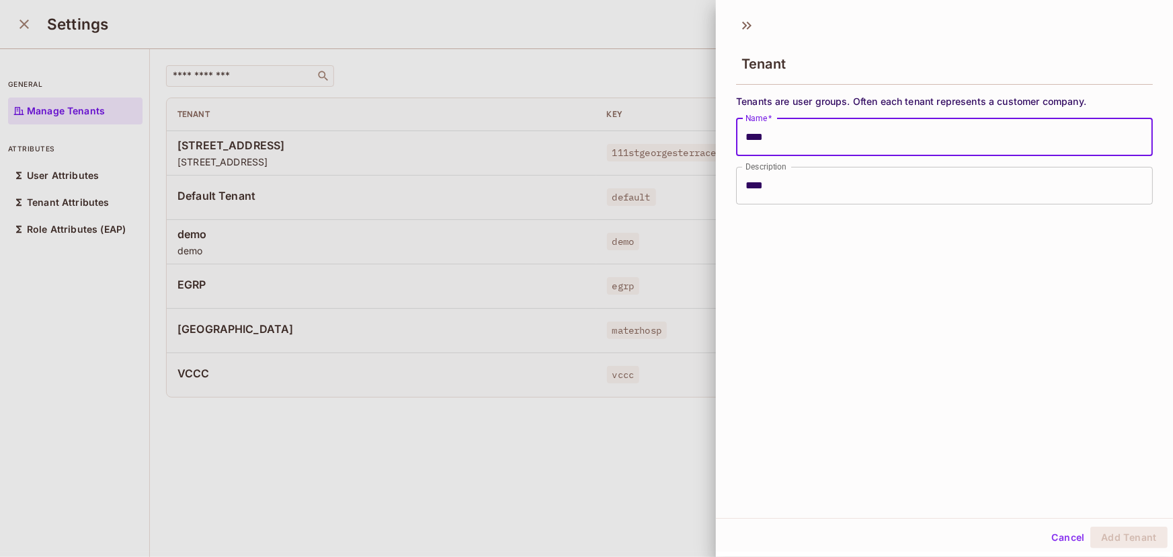
click at [748, 137] on input "****" at bounding box center [944, 137] width 417 height 38
click at [1128, 546] on button "Add Tenant" at bounding box center [1129, 538] width 77 height 22
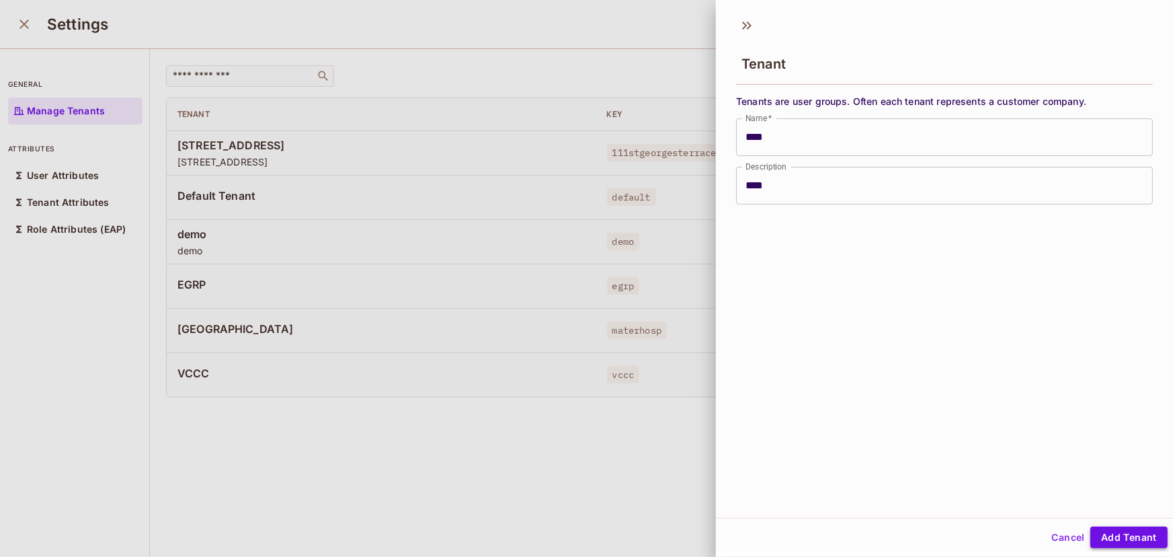
type input "****"
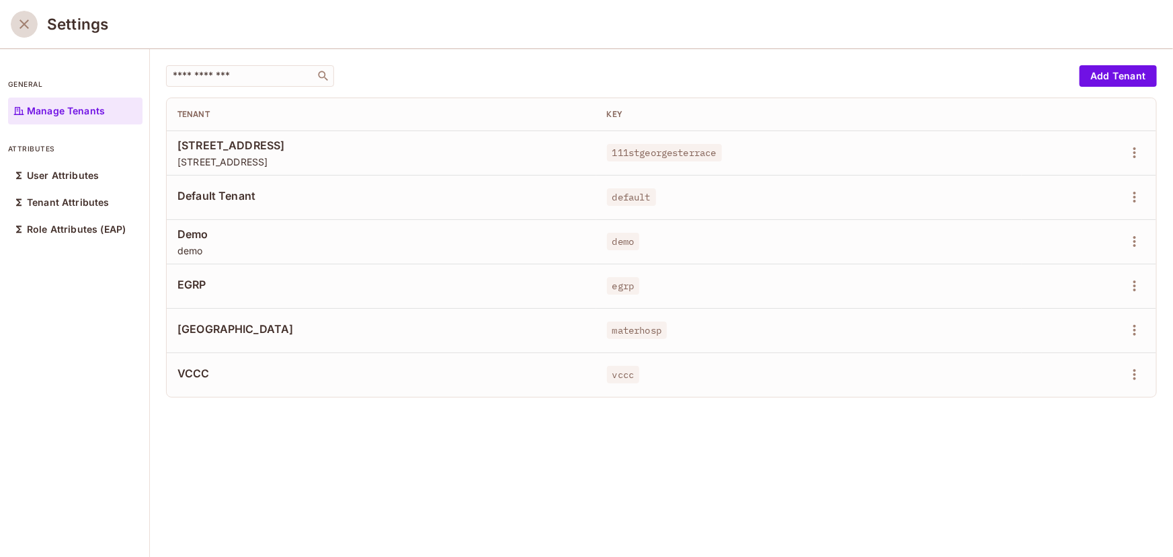
click at [20, 29] on icon "close" at bounding box center [24, 24] width 16 height 16
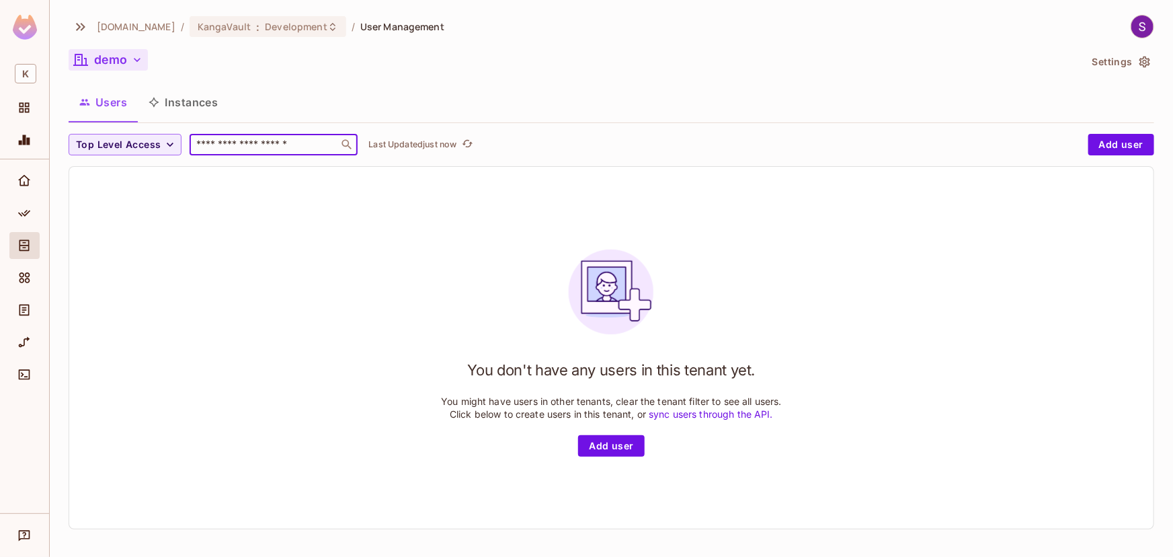
click at [256, 140] on input "text" at bounding box center [264, 144] width 141 height 13
click at [270, 144] on input "text" at bounding box center [264, 144] width 141 height 13
click at [1139, 147] on button "Add user" at bounding box center [1122, 145] width 66 height 22
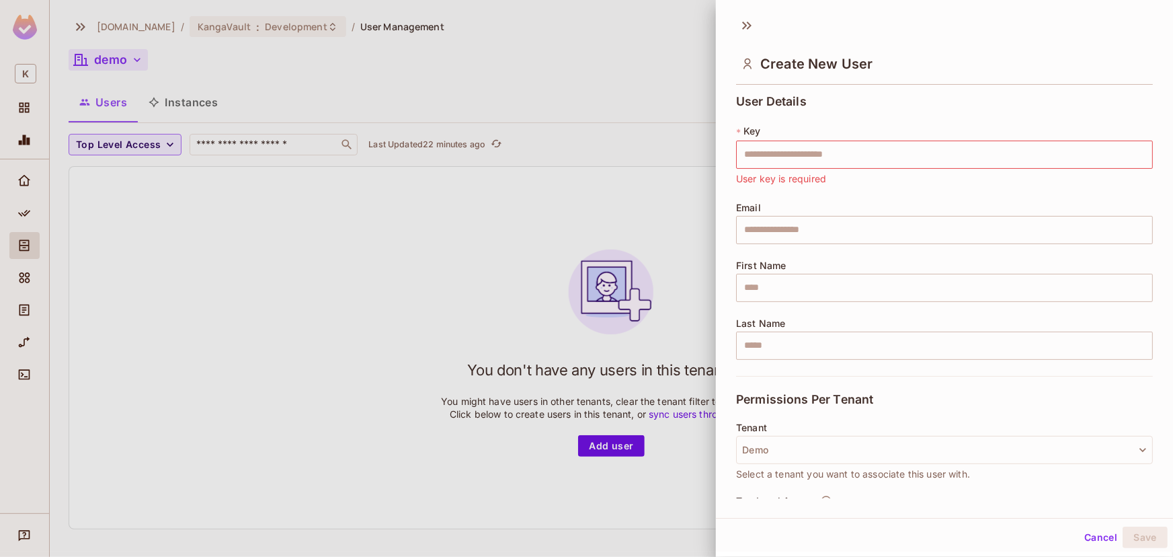
click at [654, 147] on div at bounding box center [586, 278] width 1173 height 557
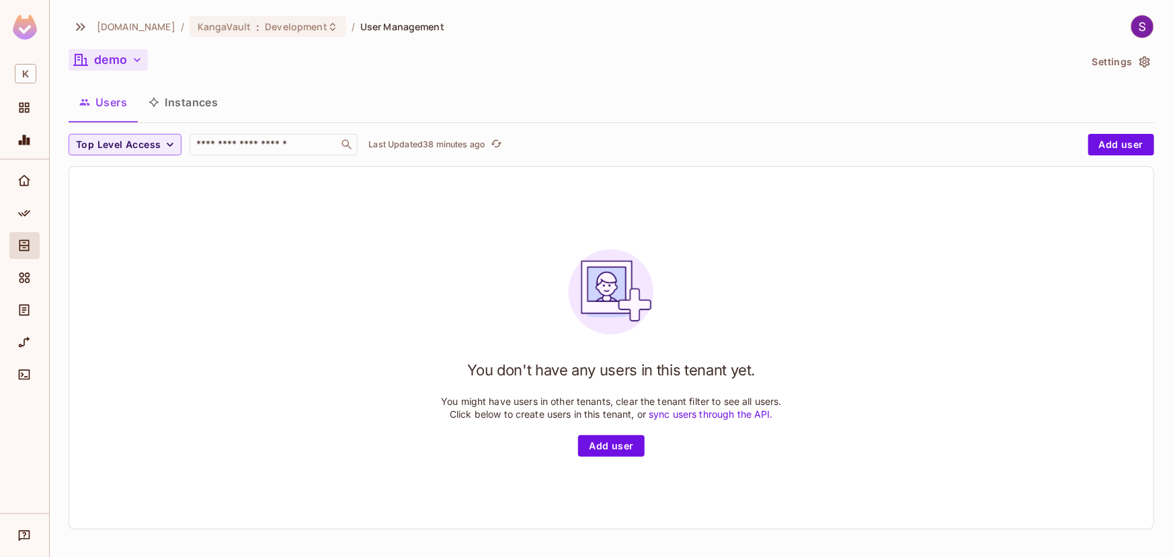
scroll to position [1, 0]
click at [1103, 137] on button "Add user" at bounding box center [1122, 143] width 66 height 22
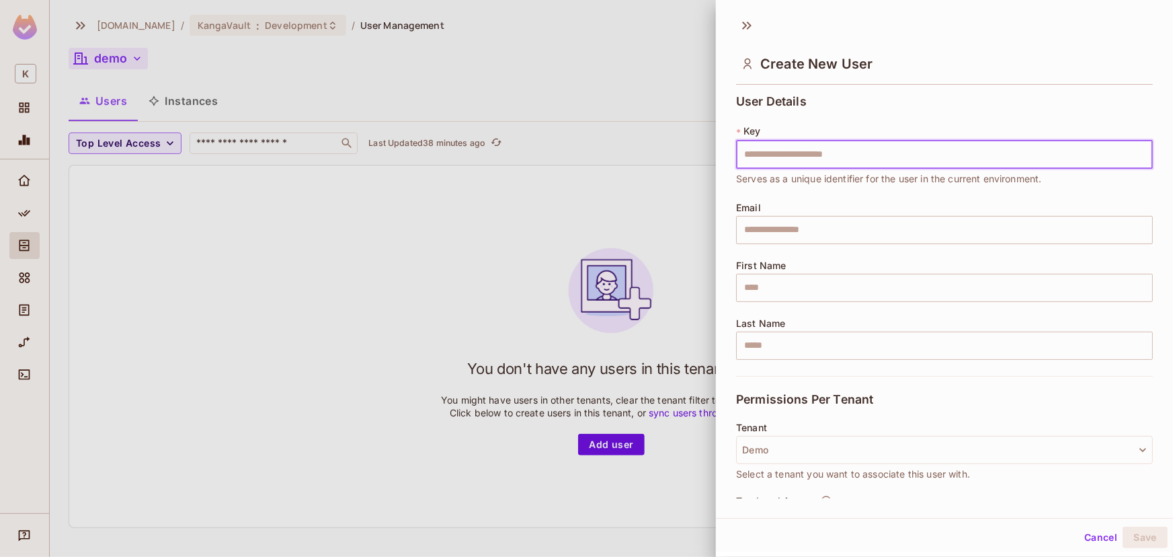
click at [753, 153] on input "text" at bounding box center [944, 155] width 417 height 28
click at [900, 152] on input "text" at bounding box center [944, 155] width 417 height 28
paste input "**********"
type input "**********"
click at [802, 239] on input "text" at bounding box center [944, 230] width 417 height 28
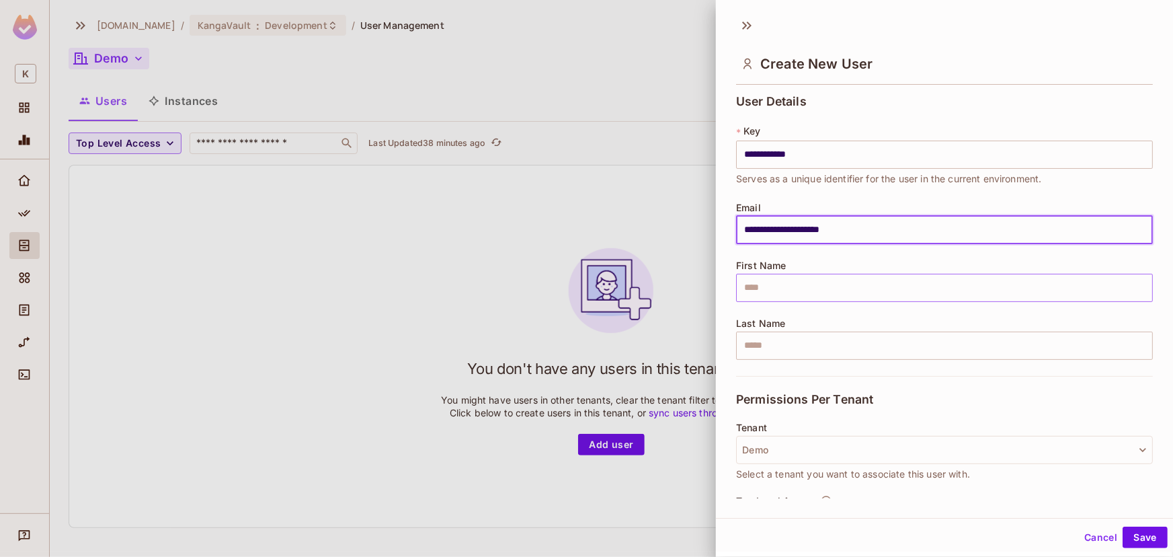
type input "**********"
click at [937, 297] on input "text" at bounding box center [944, 288] width 417 height 28
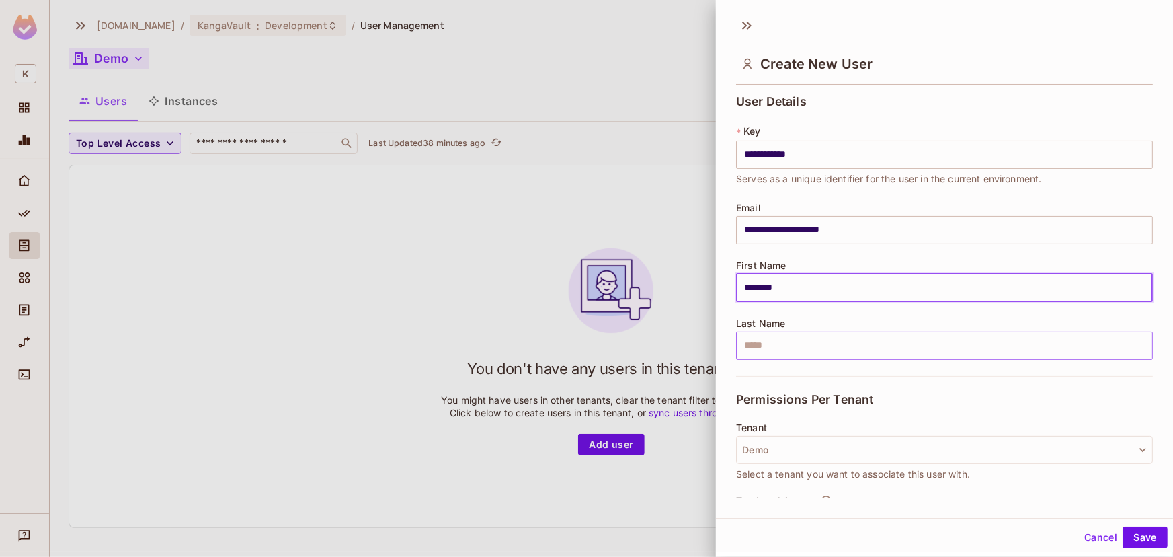
type input "********"
click at [787, 356] on input "text" at bounding box center [944, 346] width 417 height 28
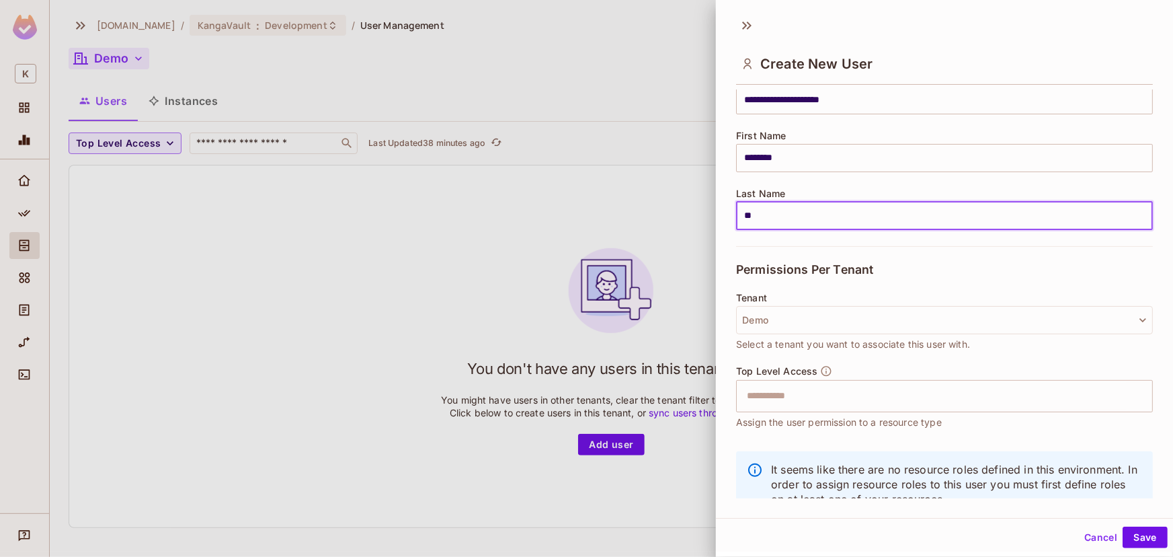
scroll to position [169, 0]
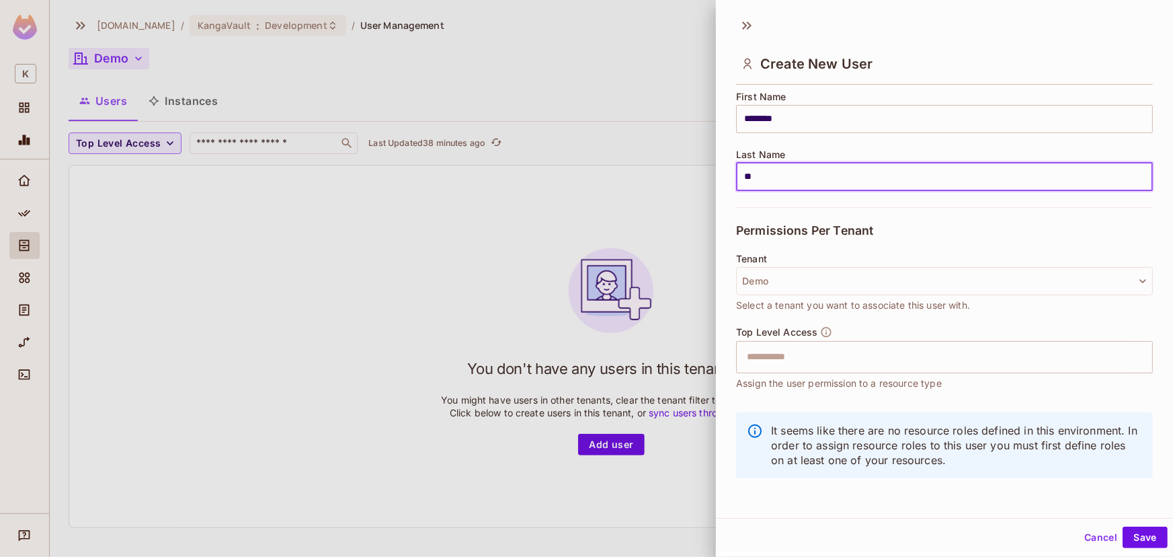
type input "**"
click at [979, 375] on div "Top Level Access ​ Assign the user permission to a resource type" at bounding box center [944, 358] width 417 height 65
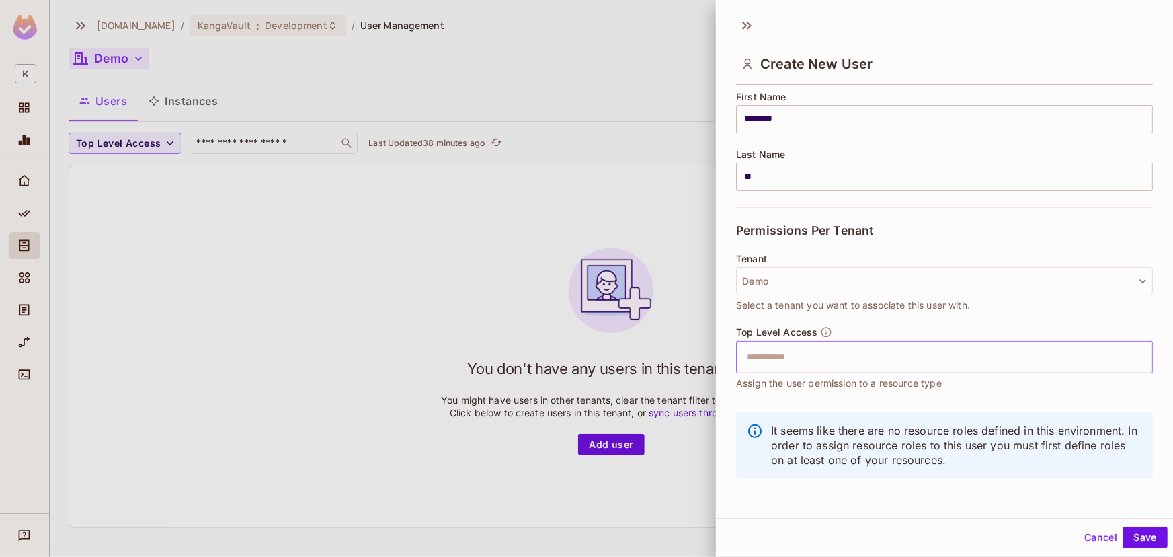
click at [980, 366] on input "text" at bounding box center [933, 357] width 388 height 27
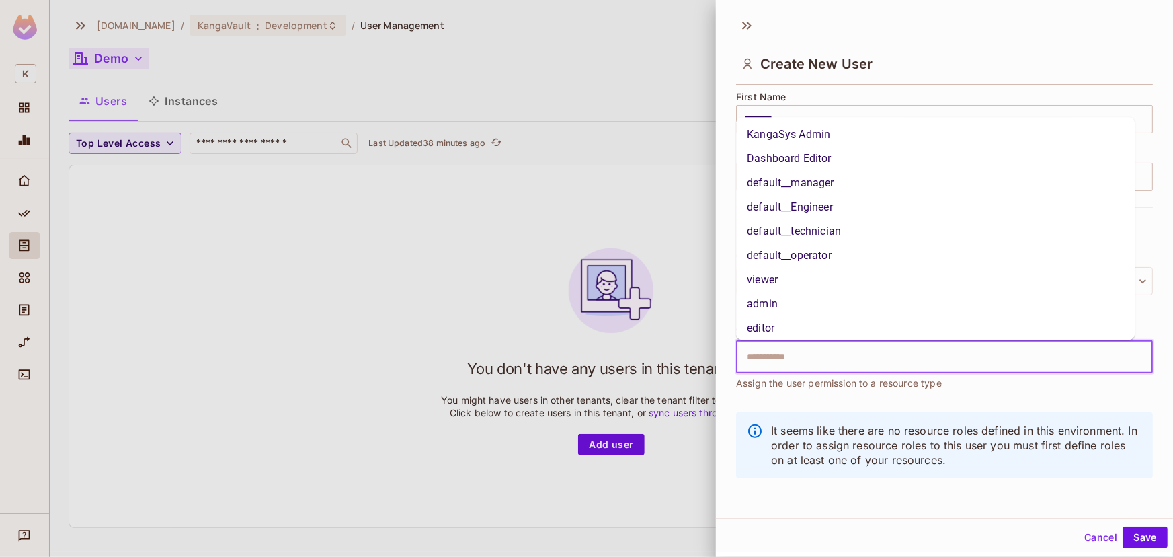
click at [909, 182] on li "default__manager" at bounding box center [935, 183] width 399 height 24
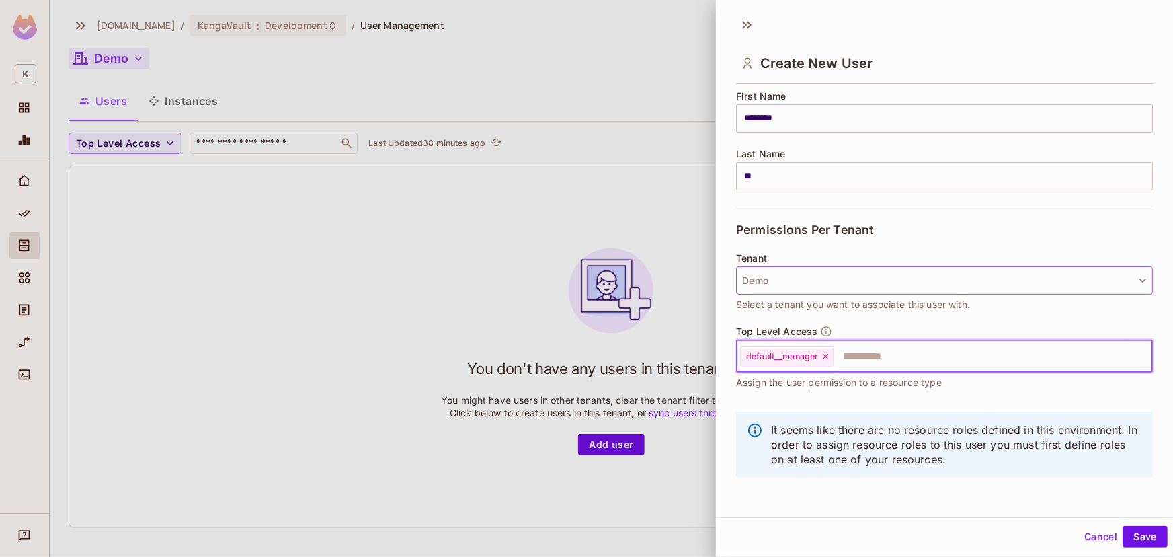
scroll to position [1, 0]
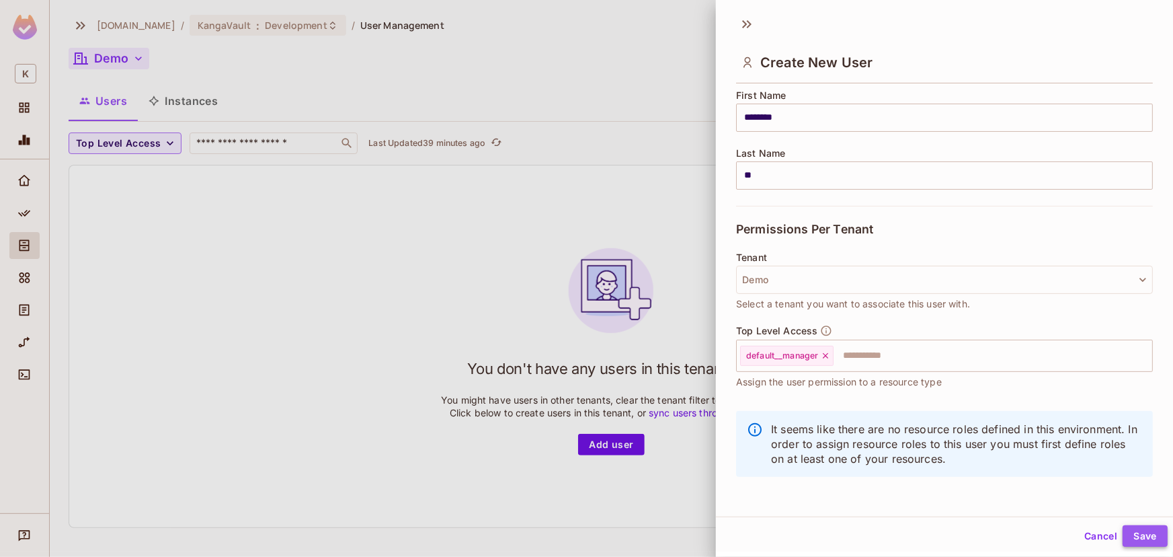
click at [1125, 529] on button "Save" at bounding box center [1145, 536] width 45 height 22
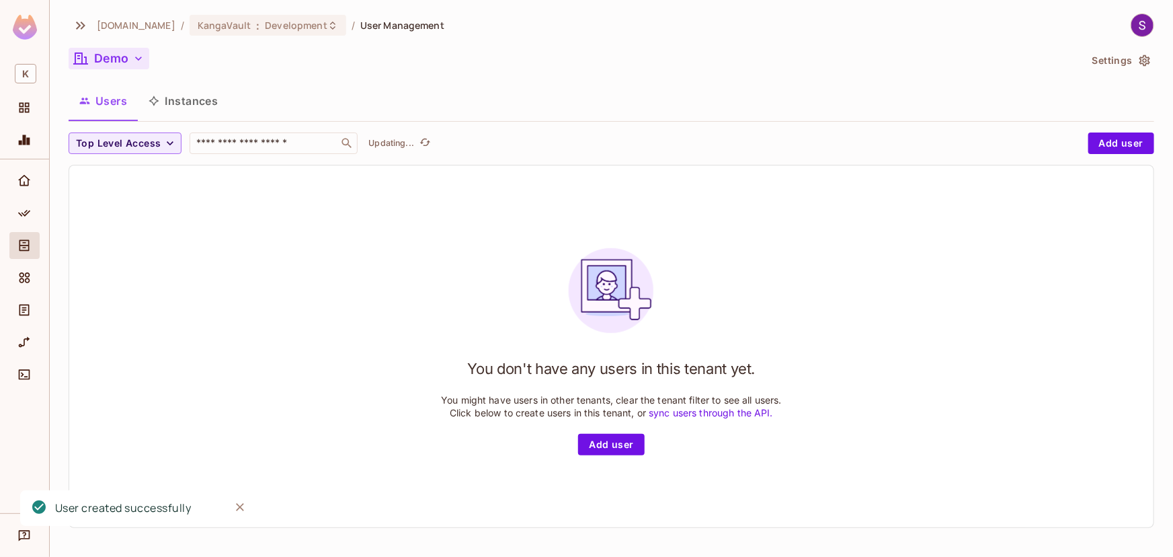
scroll to position [0, 0]
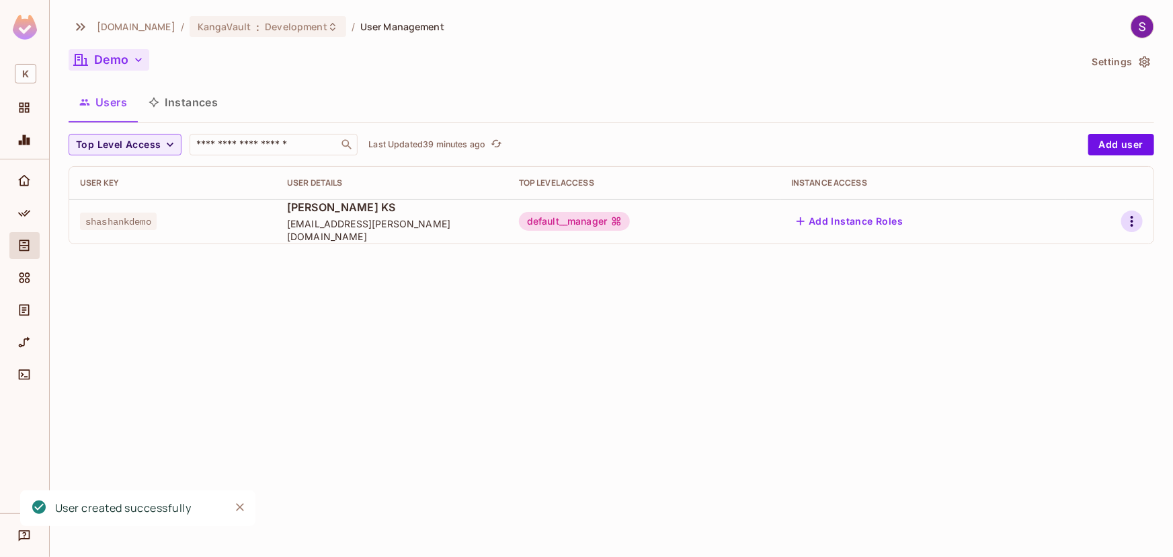
click at [1136, 218] on icon "button" at bounding box center [1132, 221] width 16 height 16
click at [1035, 284] on icon at bounding box center [1034, 282] width 16 height 16
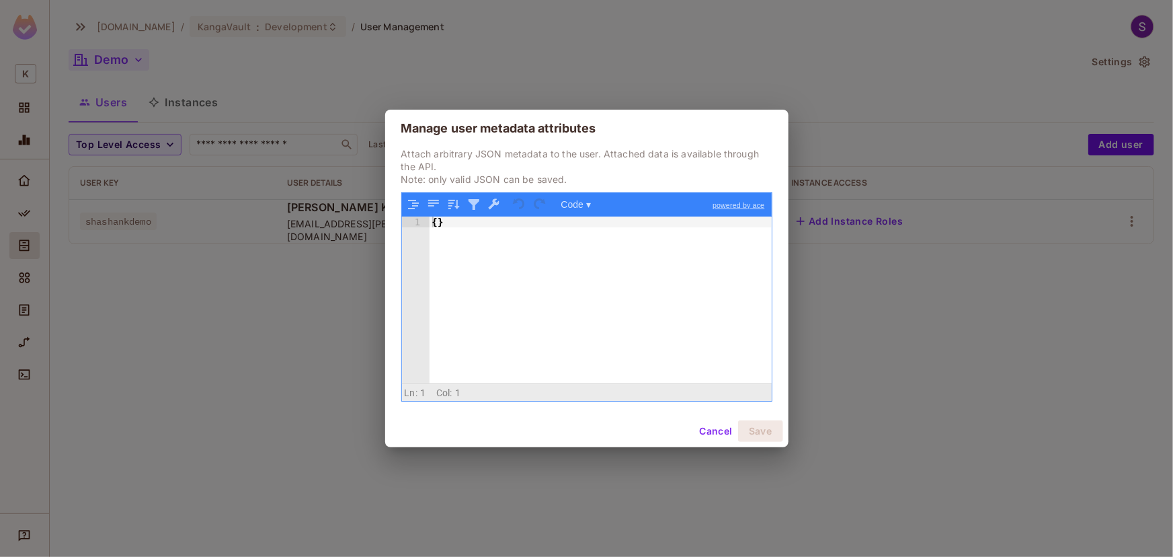
click at [450, 241] on div "{ }" at bounding box center [601, 311] width 342 height 189
click at [286, 227] on div "Manage user metadata attributes Attach arbitrary JSON metadata to the user. Att…" at bounding box center [586, 278] width 1173 height 557
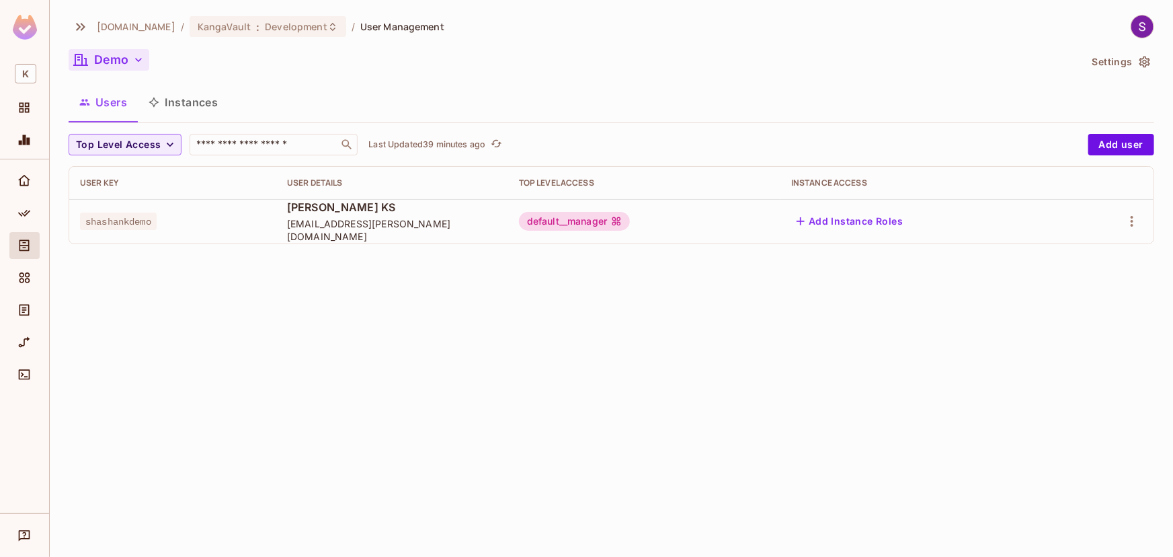
click at [130, 57] on button "Demo" at bounding box center [109, 60] width 81 height 22
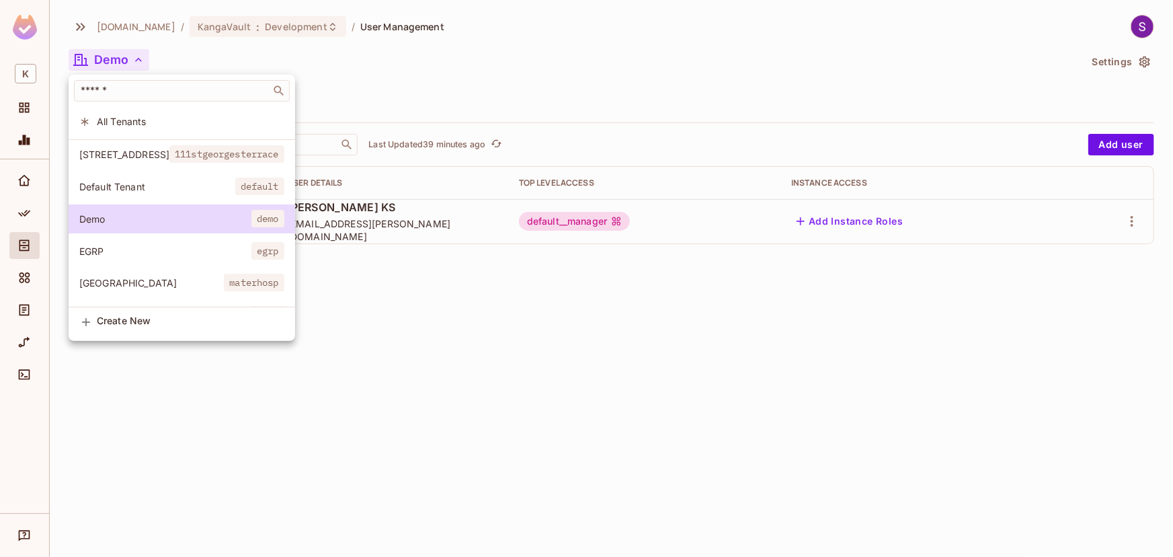
click at [137, 256] on span "EGRP" at bounding box center [165, 251] width 172 height 13
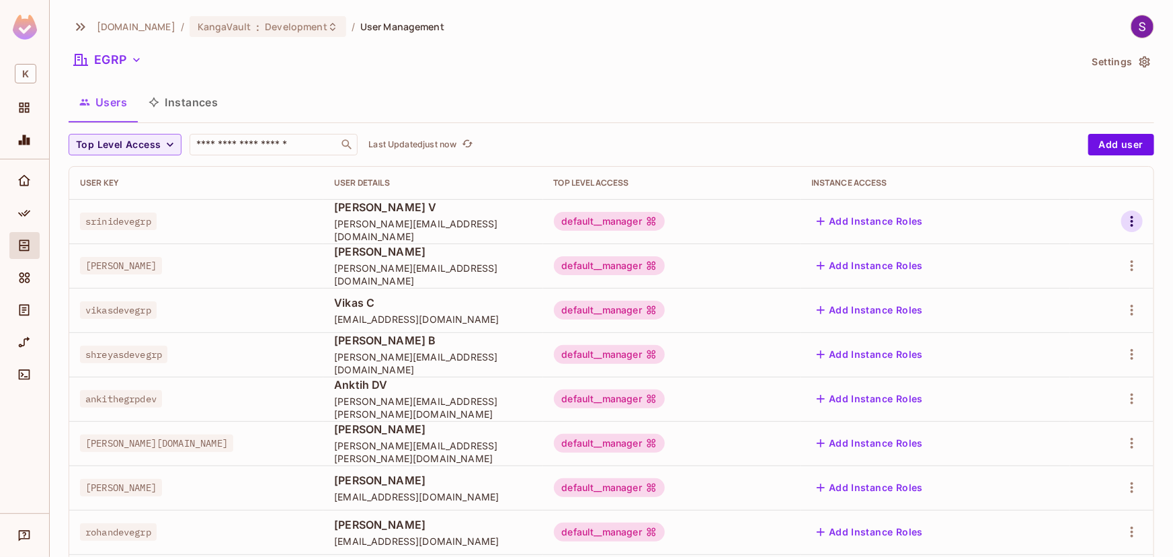
click at [1124, 218] on icon "button" at bounding box center [1132, 221] width 16 height 16
click at [1068, 286] on div "Edit Attributes" at bounding box center [1077, 281] width 67 height 13
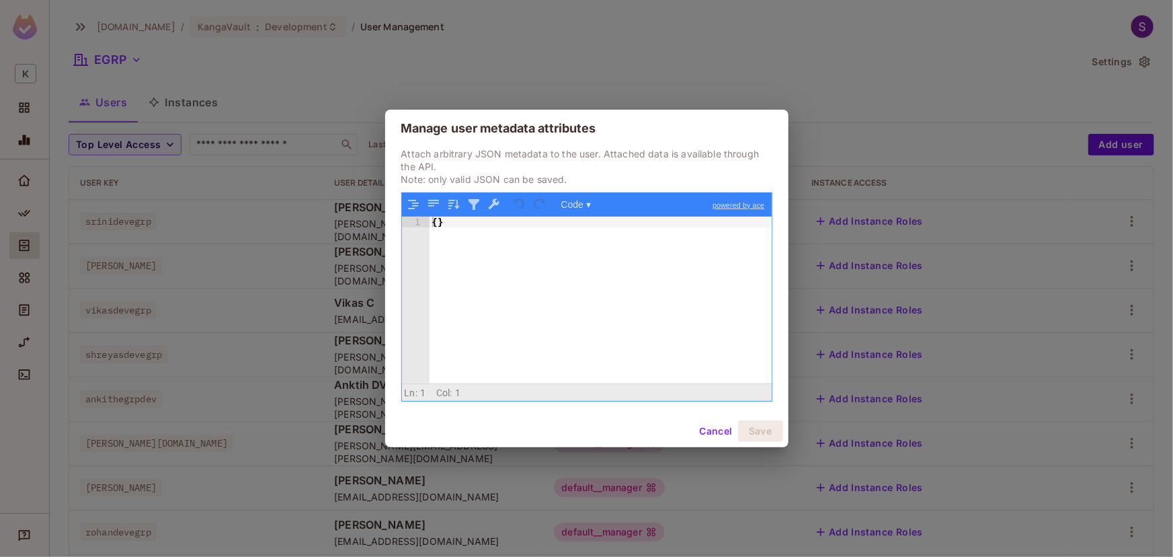
click at [1076, 304] on div "Manage user metadata attributes Attach arbitrary JSON metadata to the user. Att…" at bounding box center [586, 278] width 1173 height 557
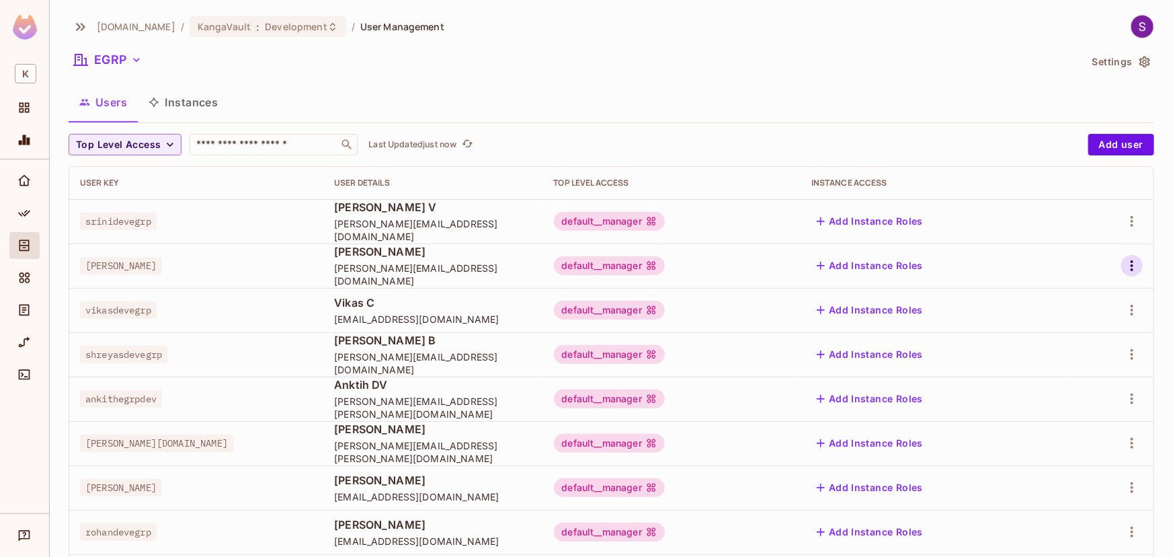
click at [1124, 272] on icon "button" at bounding box center [1132, 266] width 16 height 16
click at [1028, 327] on icon at bounding box center [1025, 326] width 12 height 12
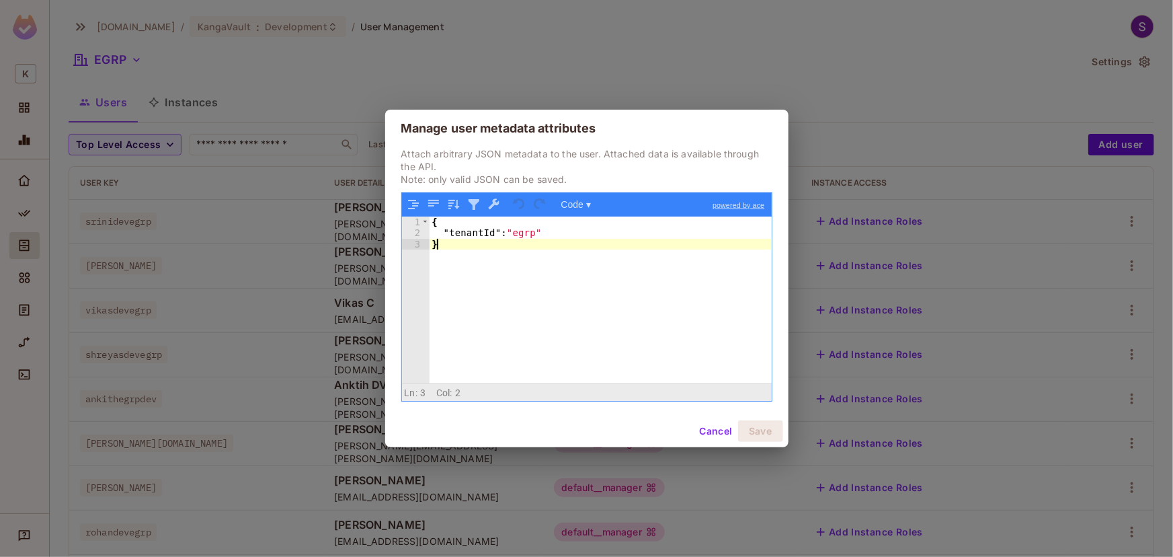
click at [466, 260] on div "{ "tenantId" : "egrp" }" at bounding box center [601, 311] width 342 height 189
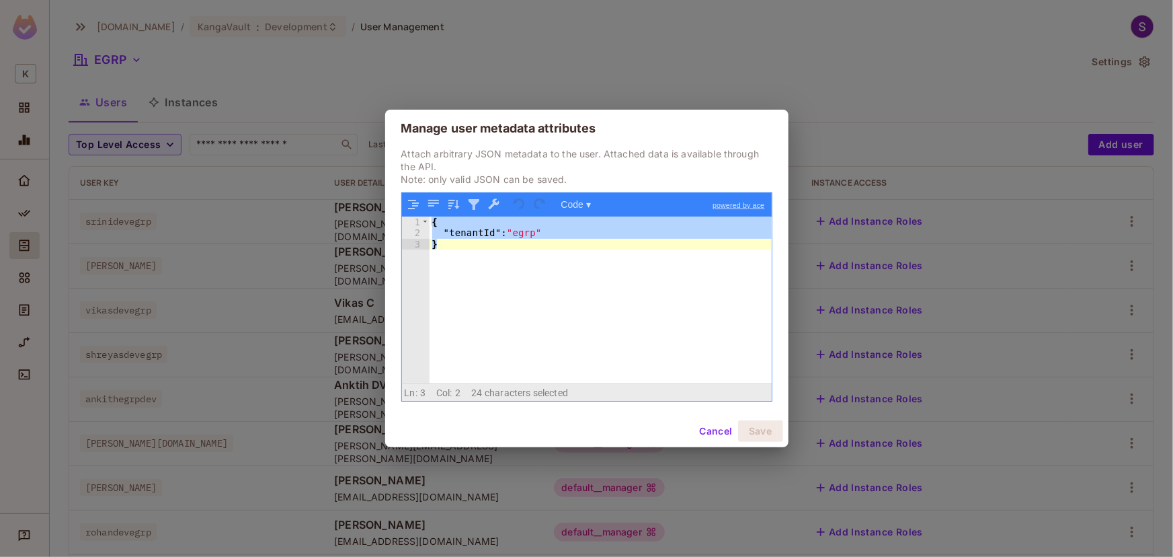
click at [280, 202] on div "Manage user metadata attributes Attach arbitrary JSON metadata to the user. Att…" at bounding box center [586, 278] width 1173 height 557
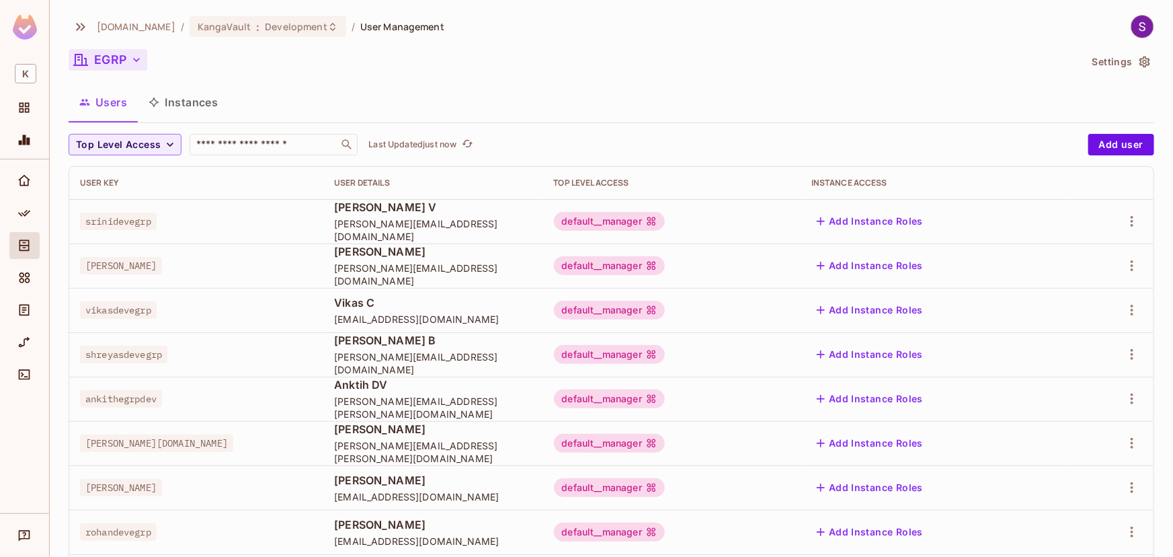
click at [110, 61] on button "EGRP" at bounding box center [108, 60] width 79 height 22
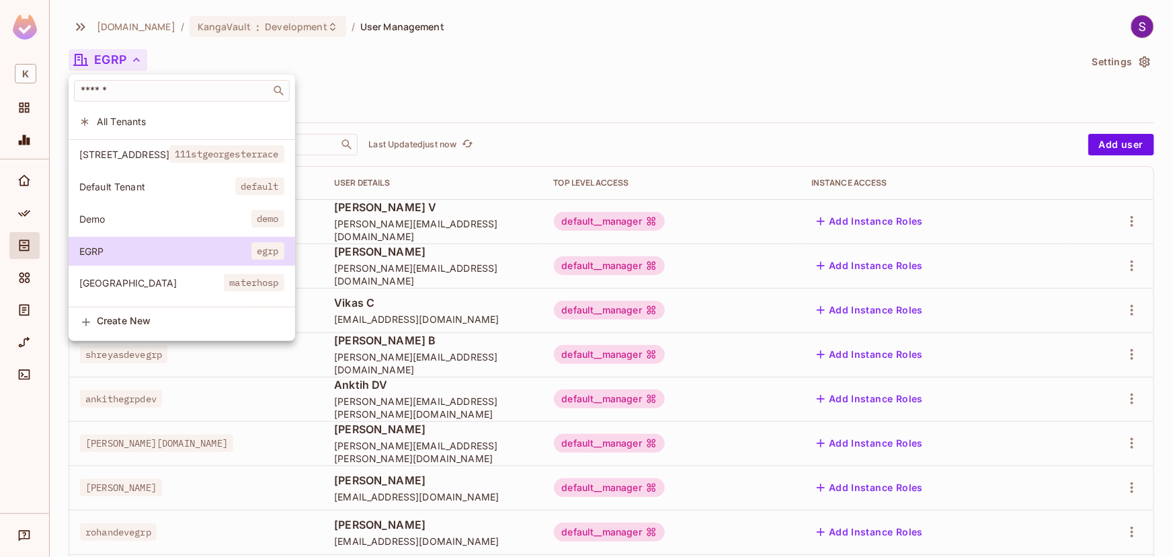
click at [182, 215] on span "Demo" at bounding box center [165, 218] width 172 height 13
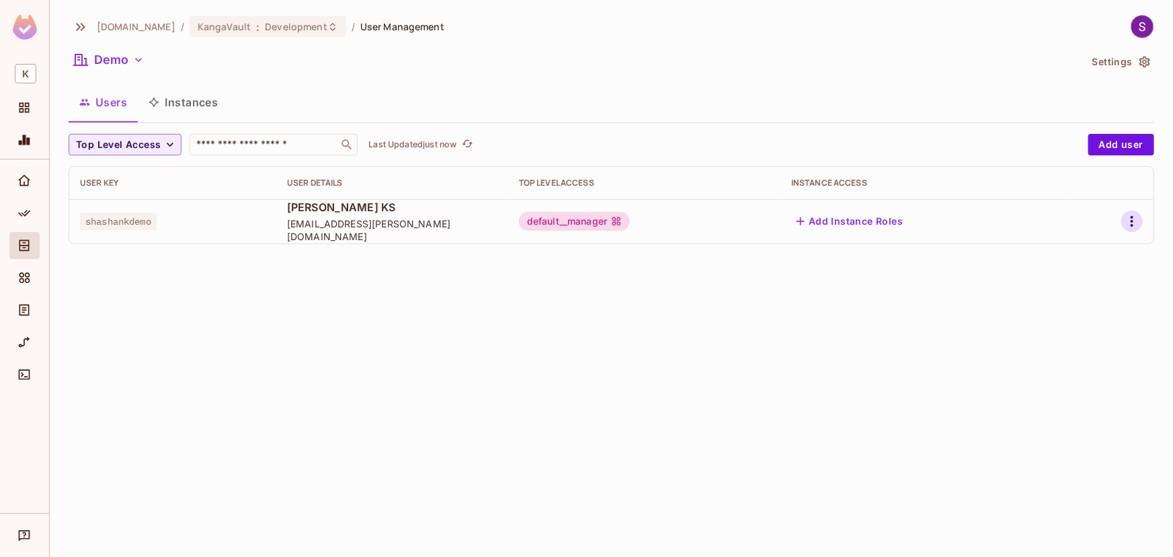
click at [1128, 222] on icon "button" at bounding box center [1132, 221] width 16 height 16
click at [1039, 282] on icon at bounding box center [1034, 282] width 12 height 12
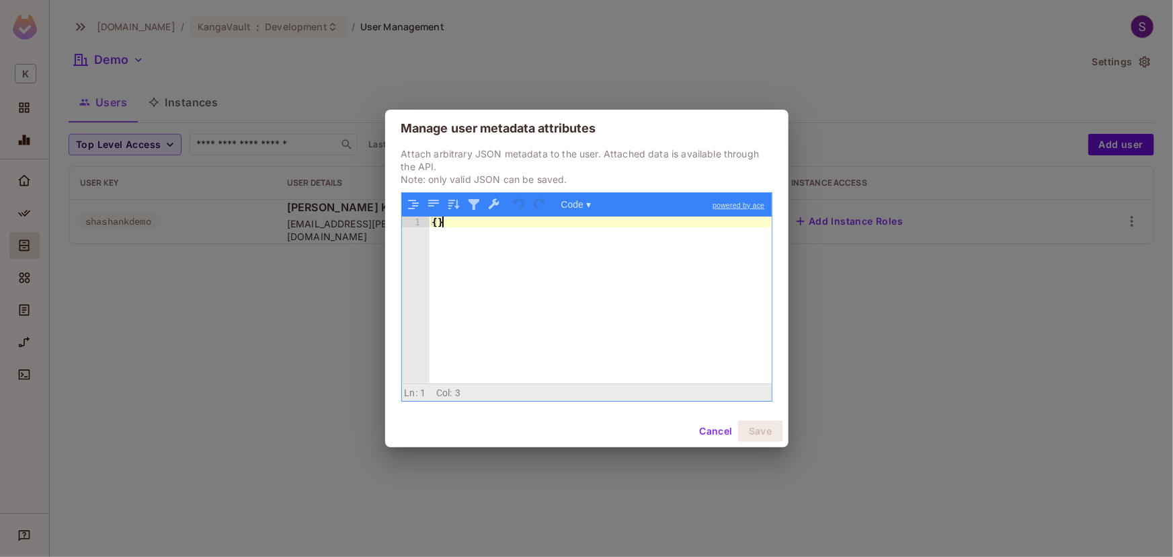
click at [518, 263] on div "{ }" at bounding box center [601, 311] width 342 height 189
paste textarea
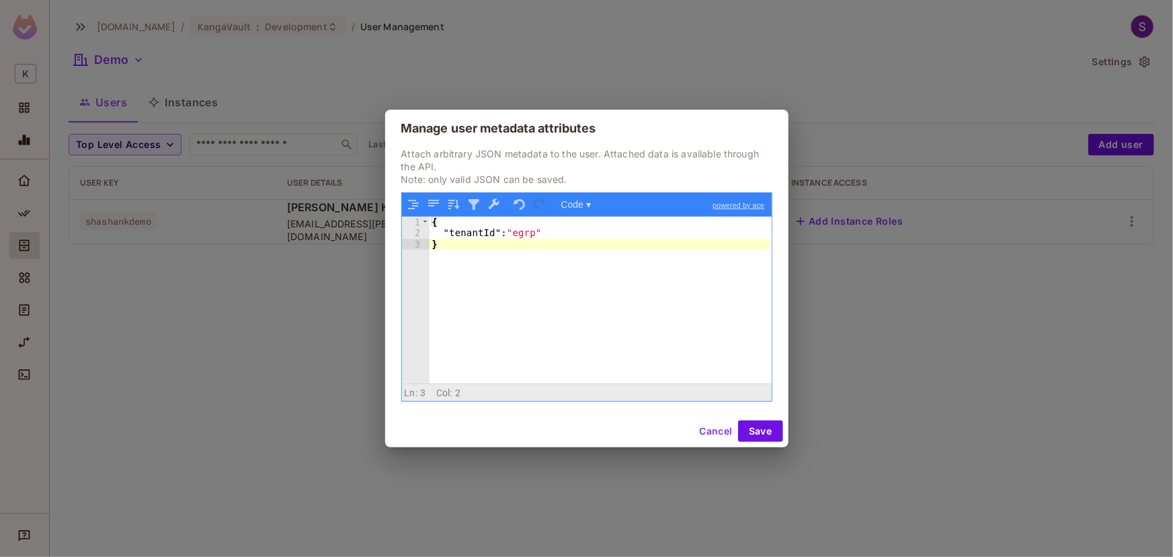
click at [527, 234] on div "{ "tenantId" : "egrp" }" at bounding box center [601, 311] width 342 height 189
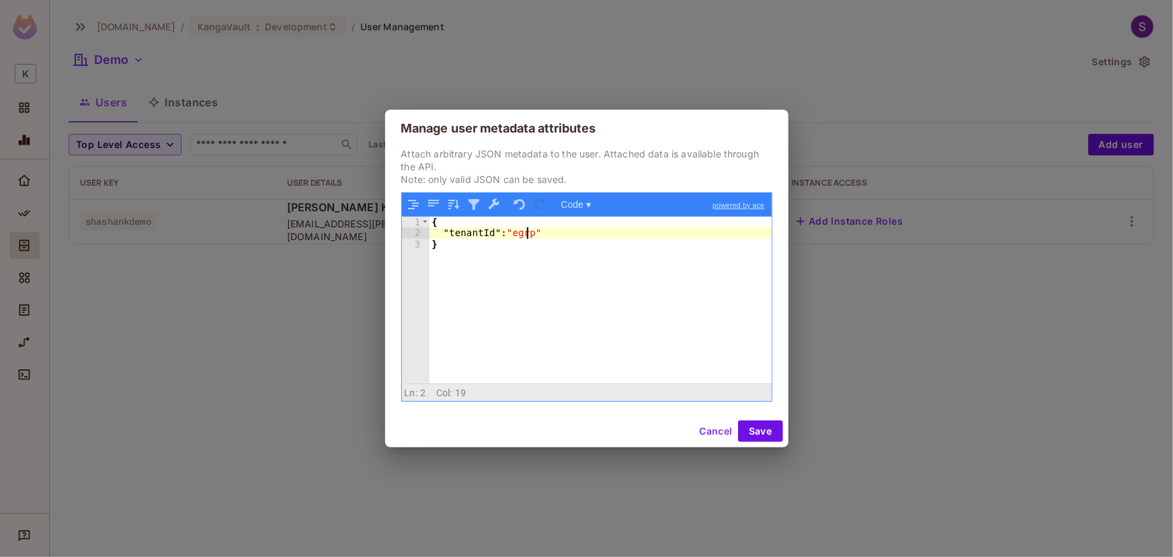
click at [527, 235] on div "{ "tenantId" : "egrp" }" at bounding box center [601, 311] width 342 height 189
click at [752, 424] on button "Save" at bounding box center [760, 431] width 45 height 22
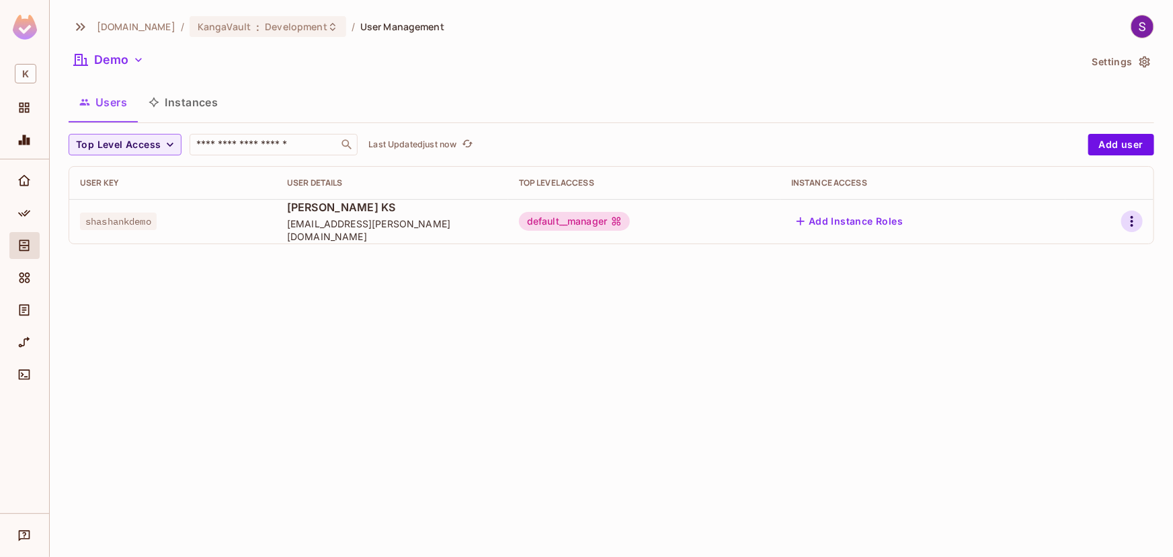
click at [1138, 221] on icon "button" at bounding box center [1132, 221] width 16 height 16
click at [1092, 286] on div "Edit Attributes" at bounding box center [1086, 281] width 67 height 13
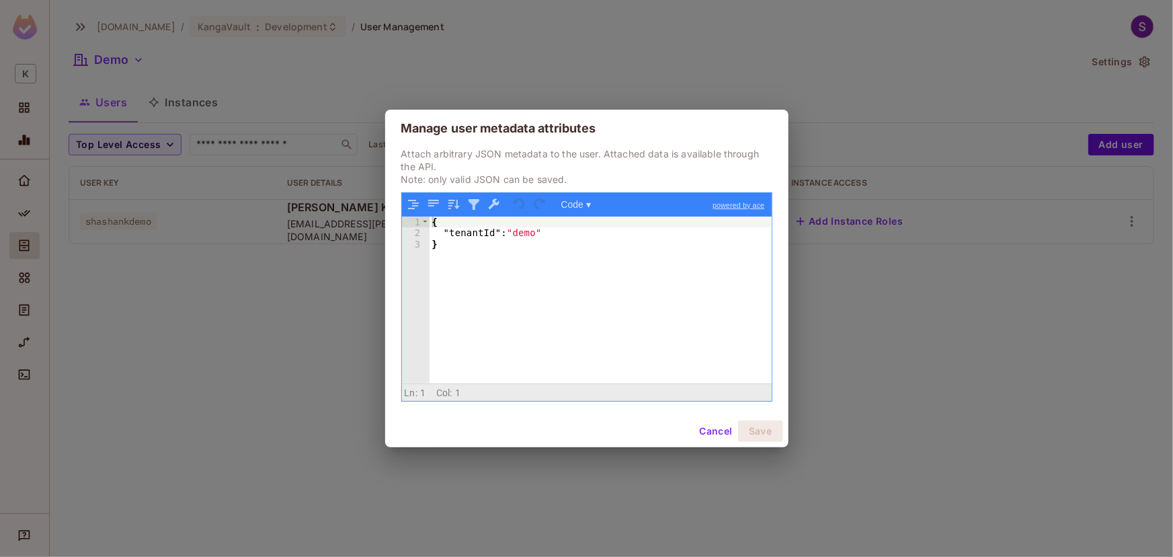
click at [947, 435] on div "Manage user metadata attributes Attach arbitrary JSON metadata to the user. Att…" at bounding box center [586, 278] width 1173 height 557
